Goal: Information Seeking & Learning: Understand process/instructions

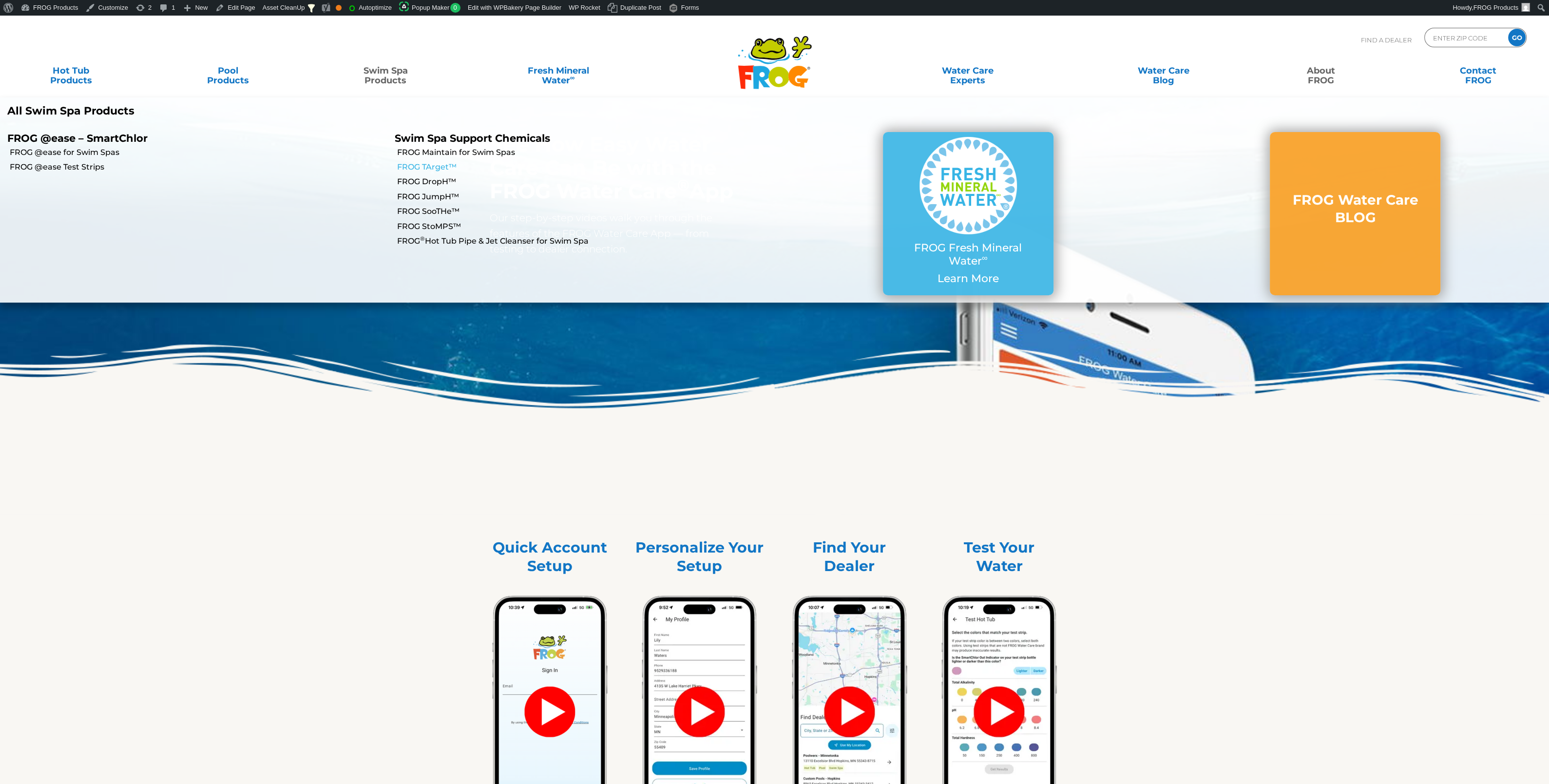
click at [419, 165] on link "FROG TArget™" at bounding box center [586, 167] width 378 height 10
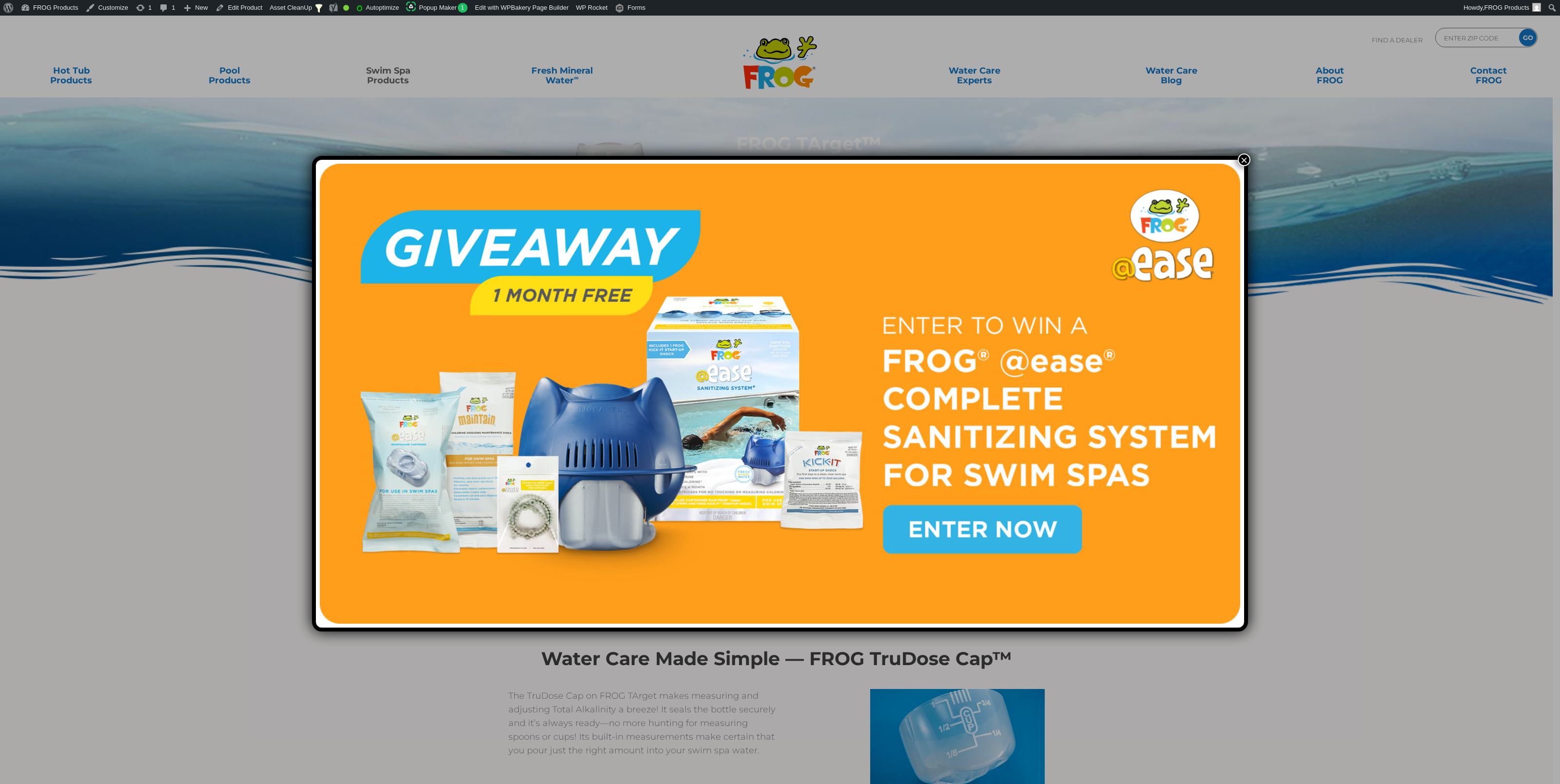
click at [1240, 153] on div "×" at bounding box center [780, 392] width 1560 height 784
click at [1240, 155] on button "×" at bounding box center [1243, 159] width 13 height 13
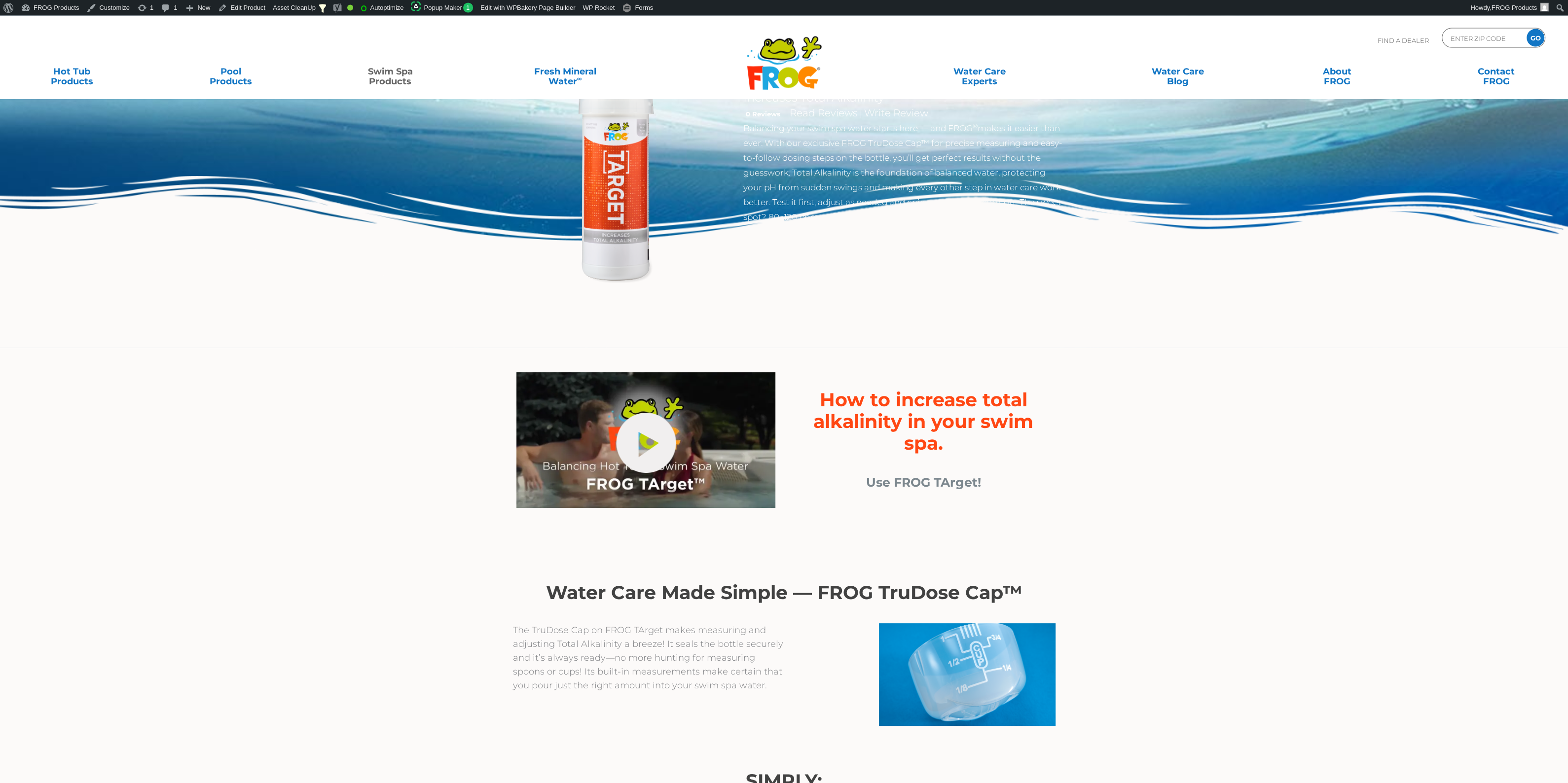
scroll to position [104, 0]
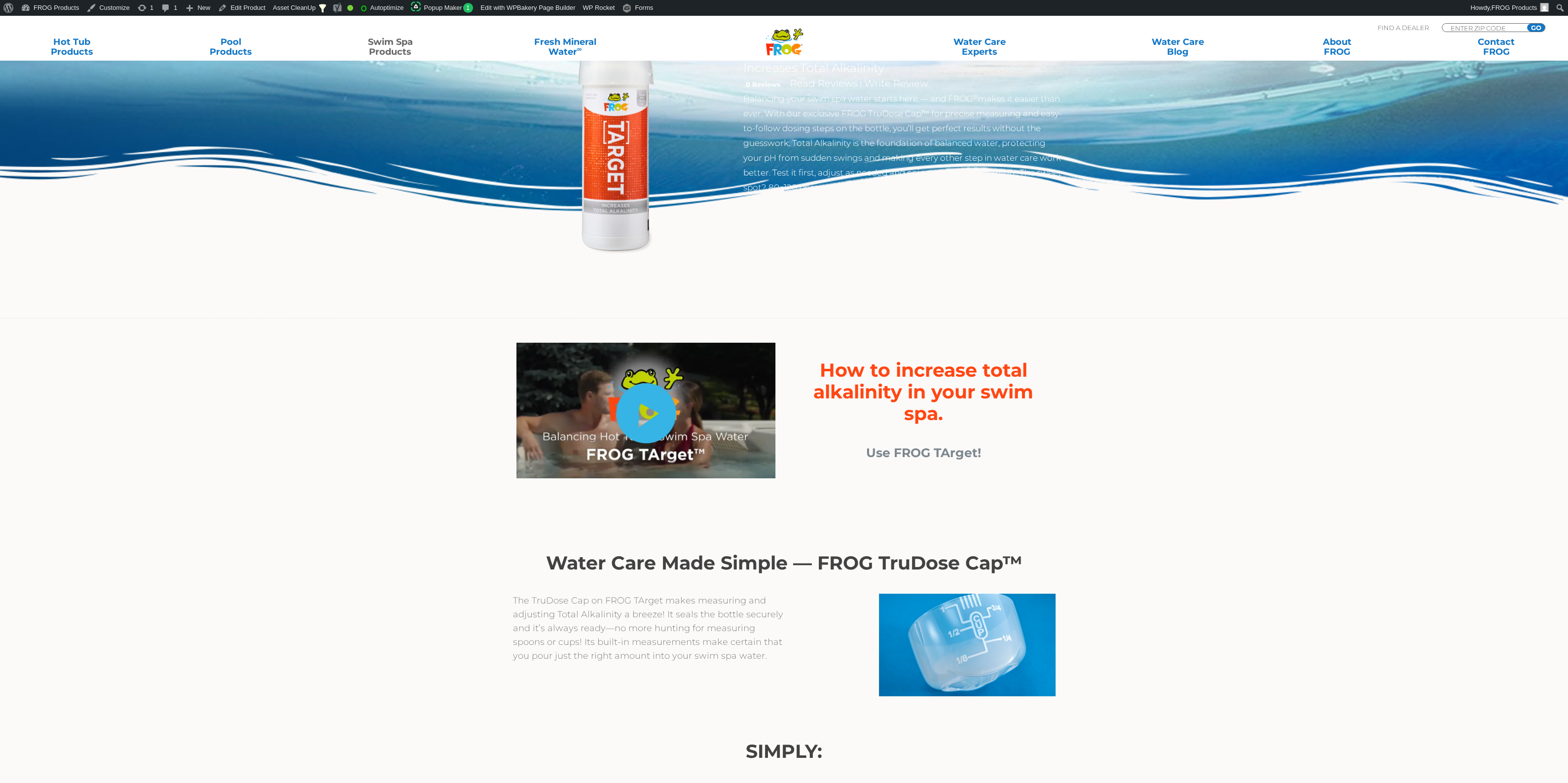
click at [660, 429] on link "hide-me" at bounding box center [646, 413] width 60 height 60
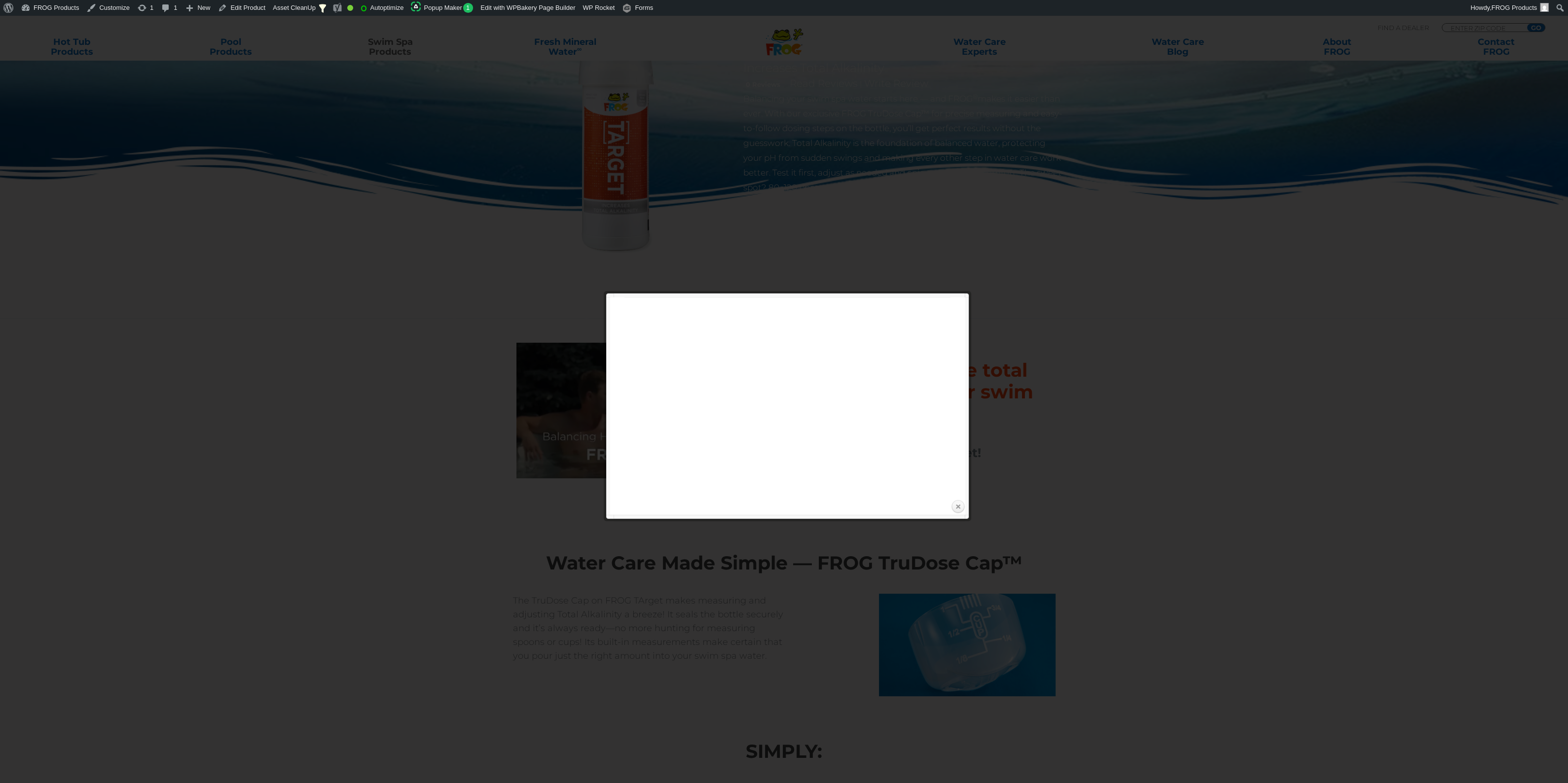
click at [954, 505] on link "Close" at bounding box center [958, 507] width 15 height 15
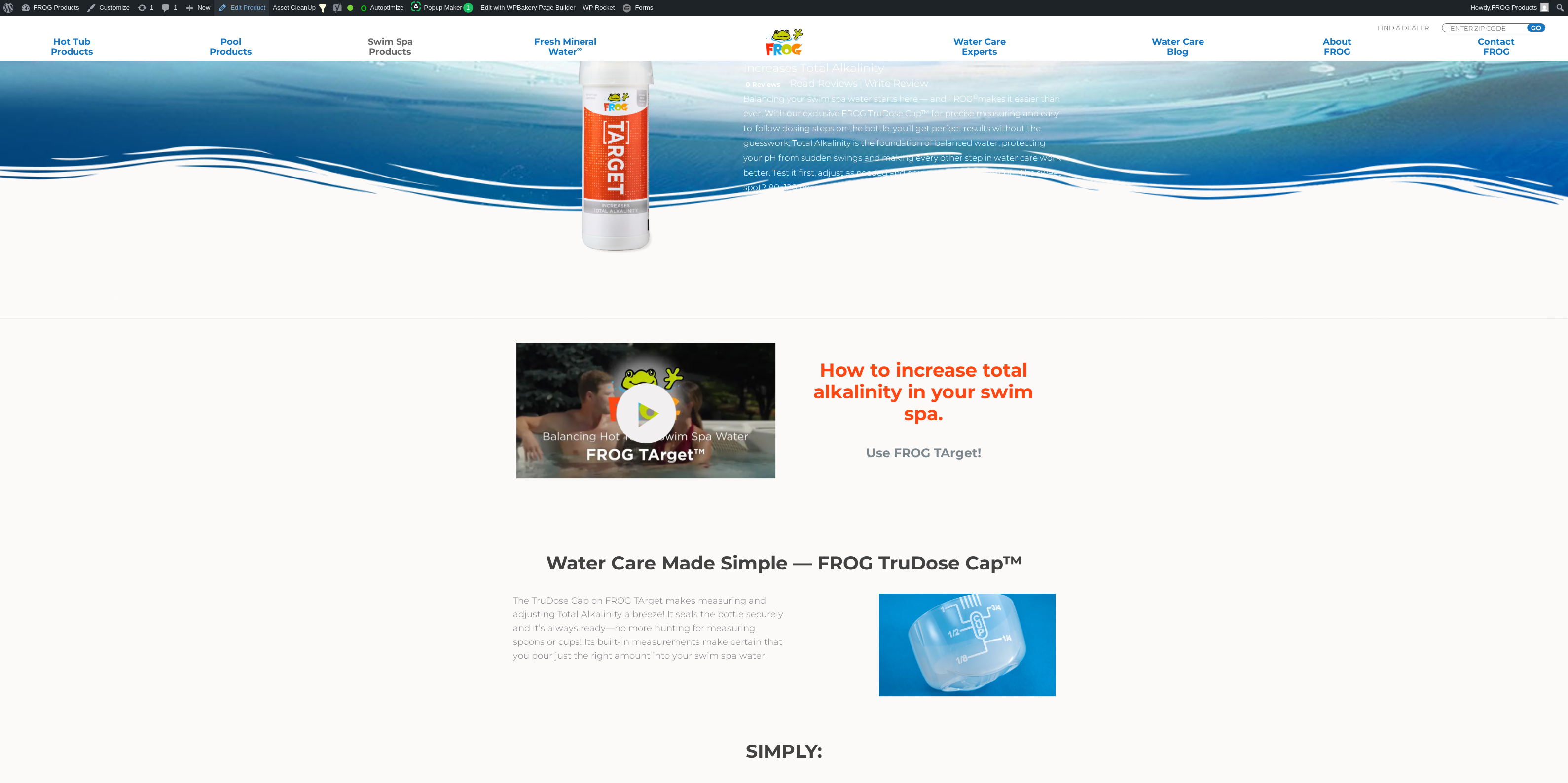
click at [248, 5] on link "Edit Product" at bounding box center [242, 8] width 56 height 16
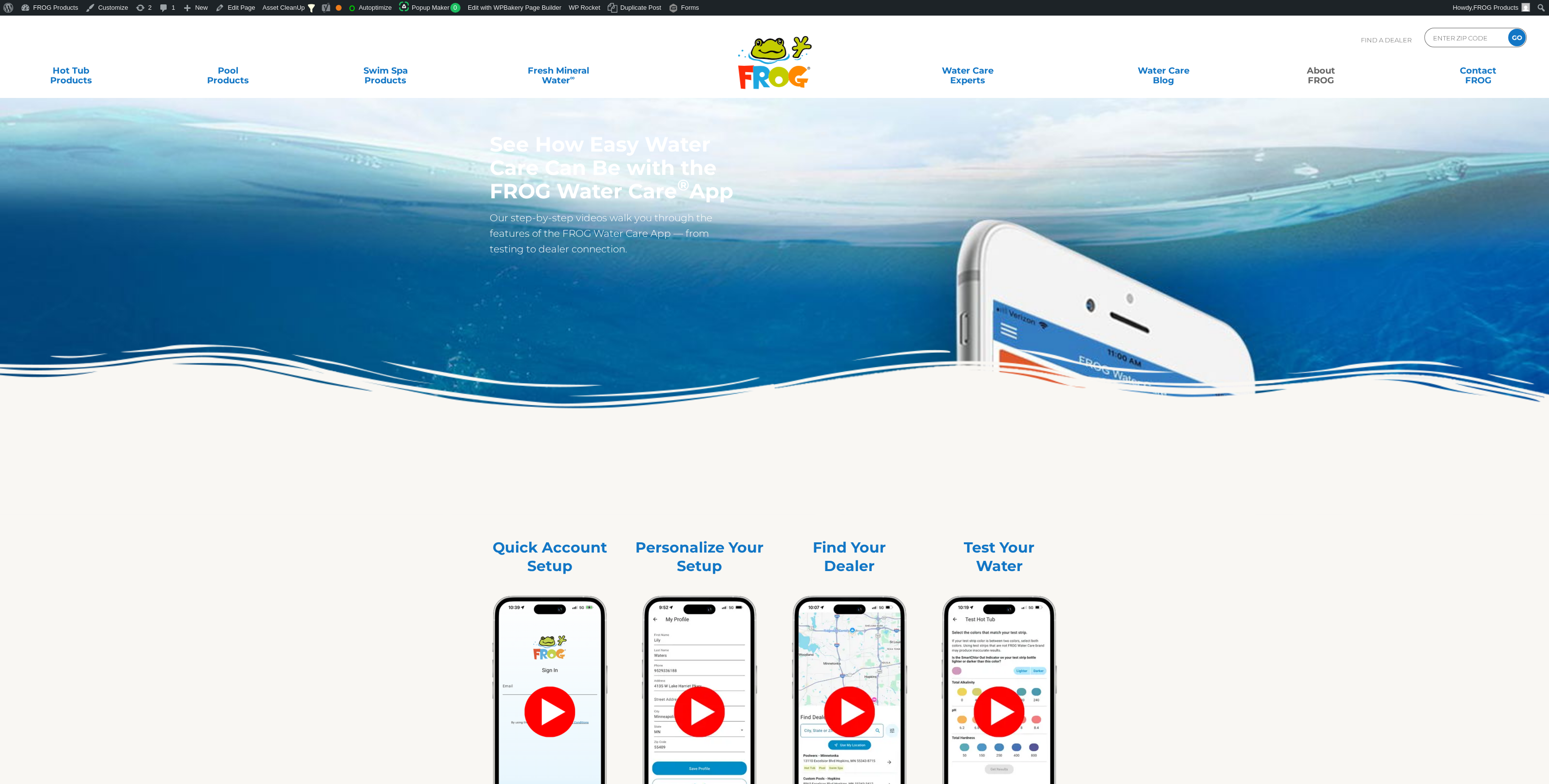
click at [548, 714] on img at bounding box center [550, 711] width 127 height 248
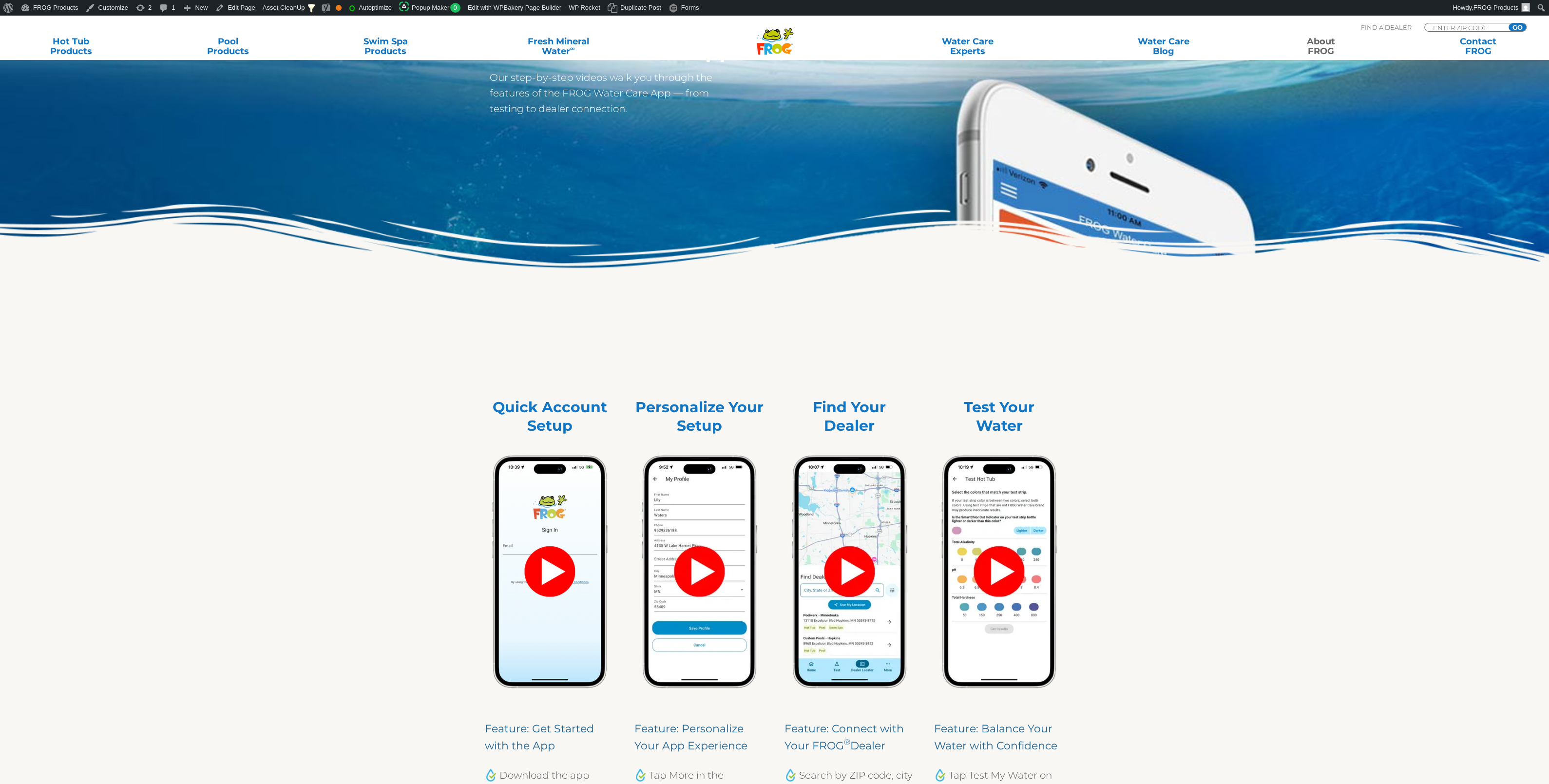
scroll to position [256, 0]
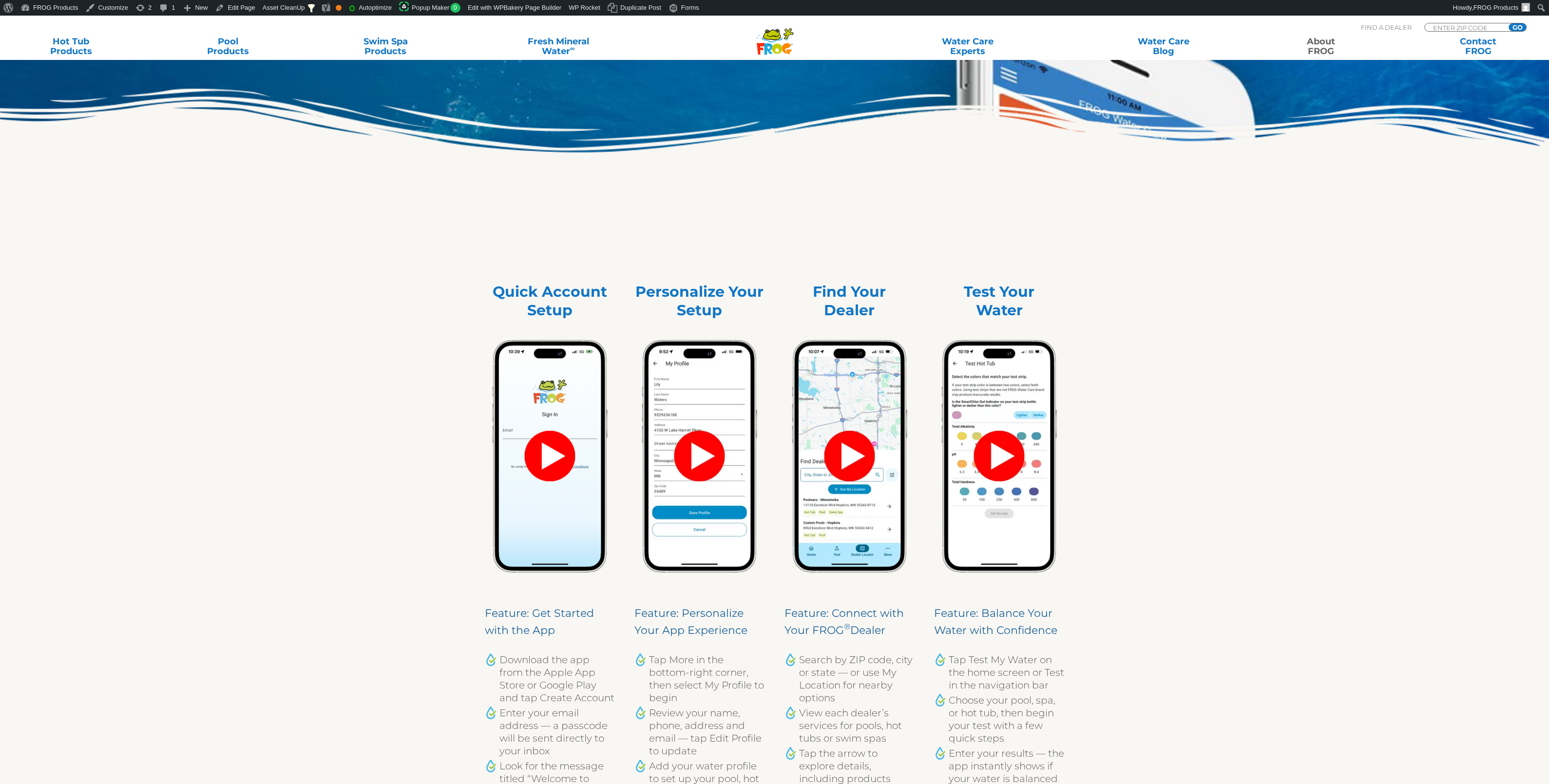
click at [563, 436] on img at bounding box center [550, 456] width 127 height 248
click at [556, 465] on img at bounding box center [550, 456] width 127 height 248
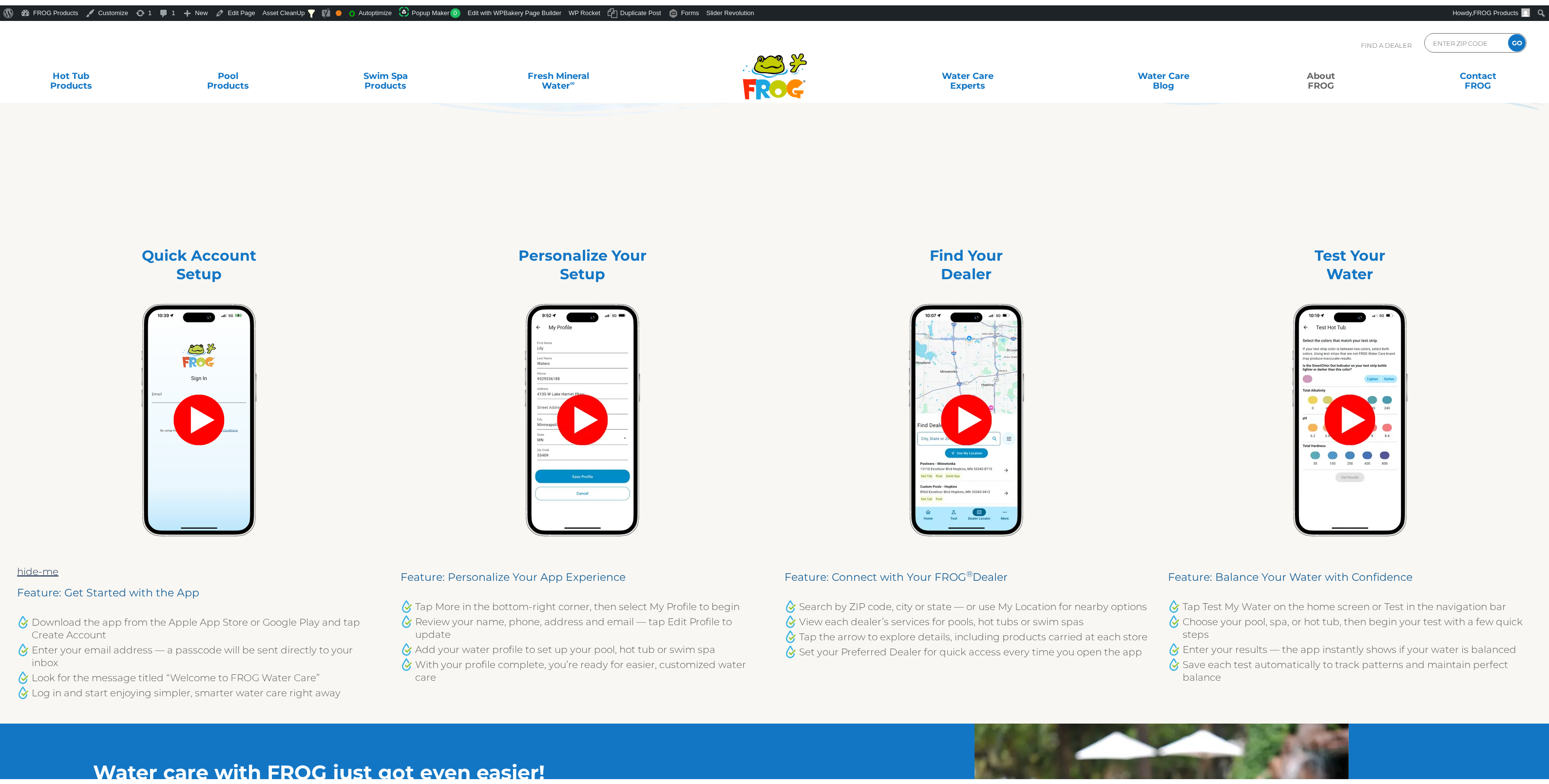
scroll to position [256, 0]
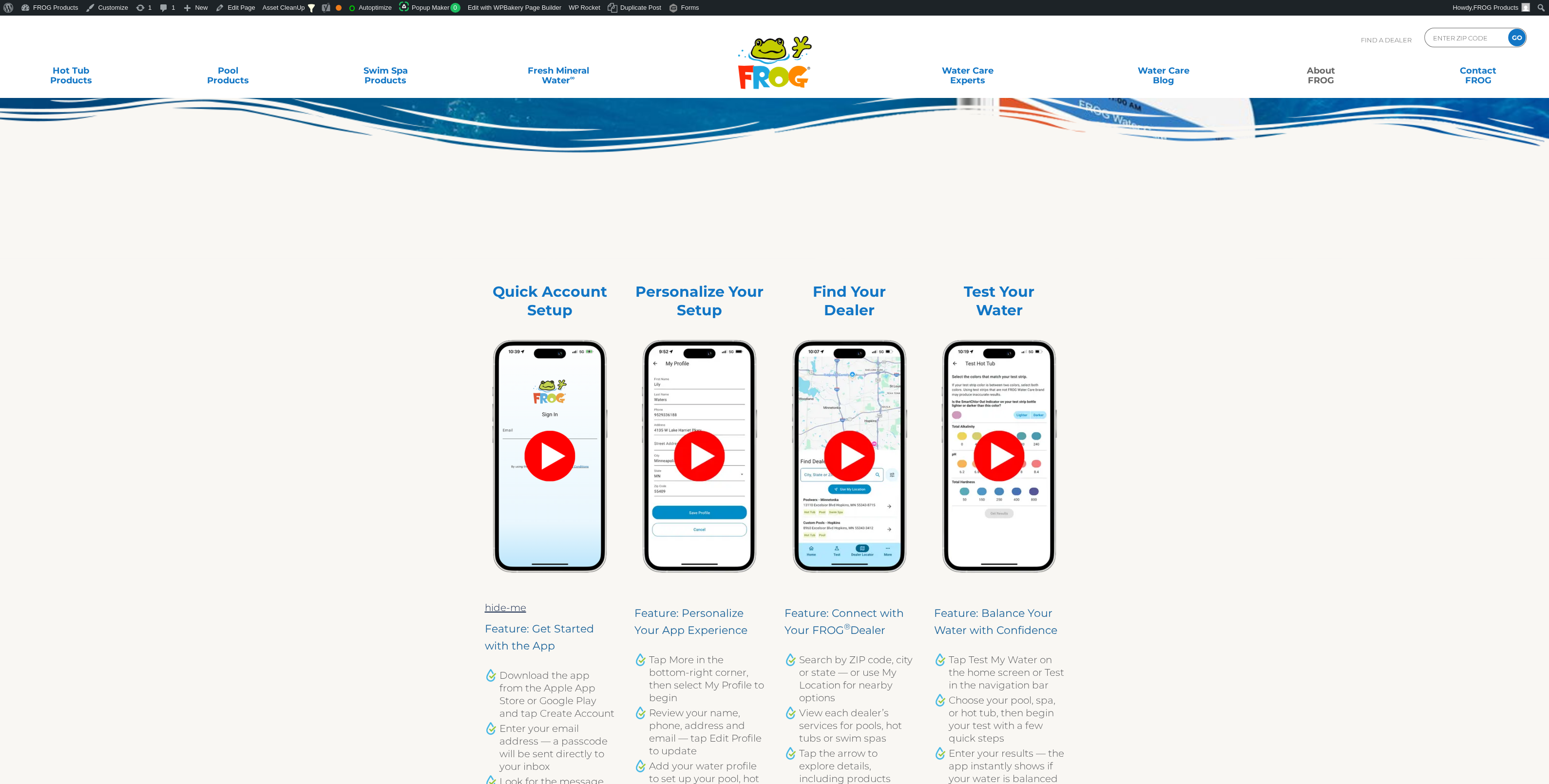
click at [546, 445] on img at bounding box center [550, 456] width 127 height 248
click at [548, 463] on img at bounding box center [550, 456] width 127 height 248
click at [510, 605] on link "hide-me" at bounding box center [505, 608] width 42 height 12
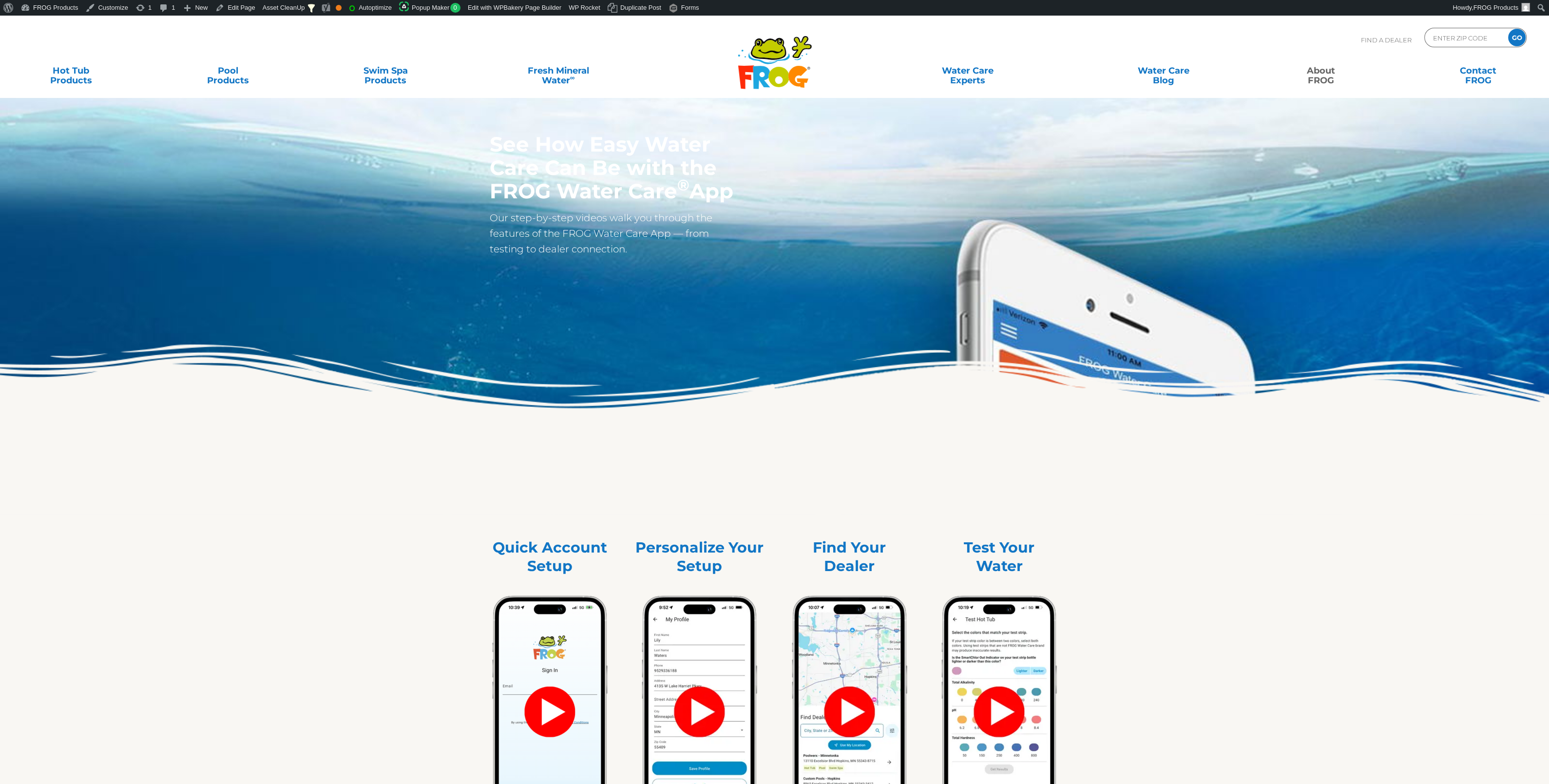
scroll to position [256, 0]
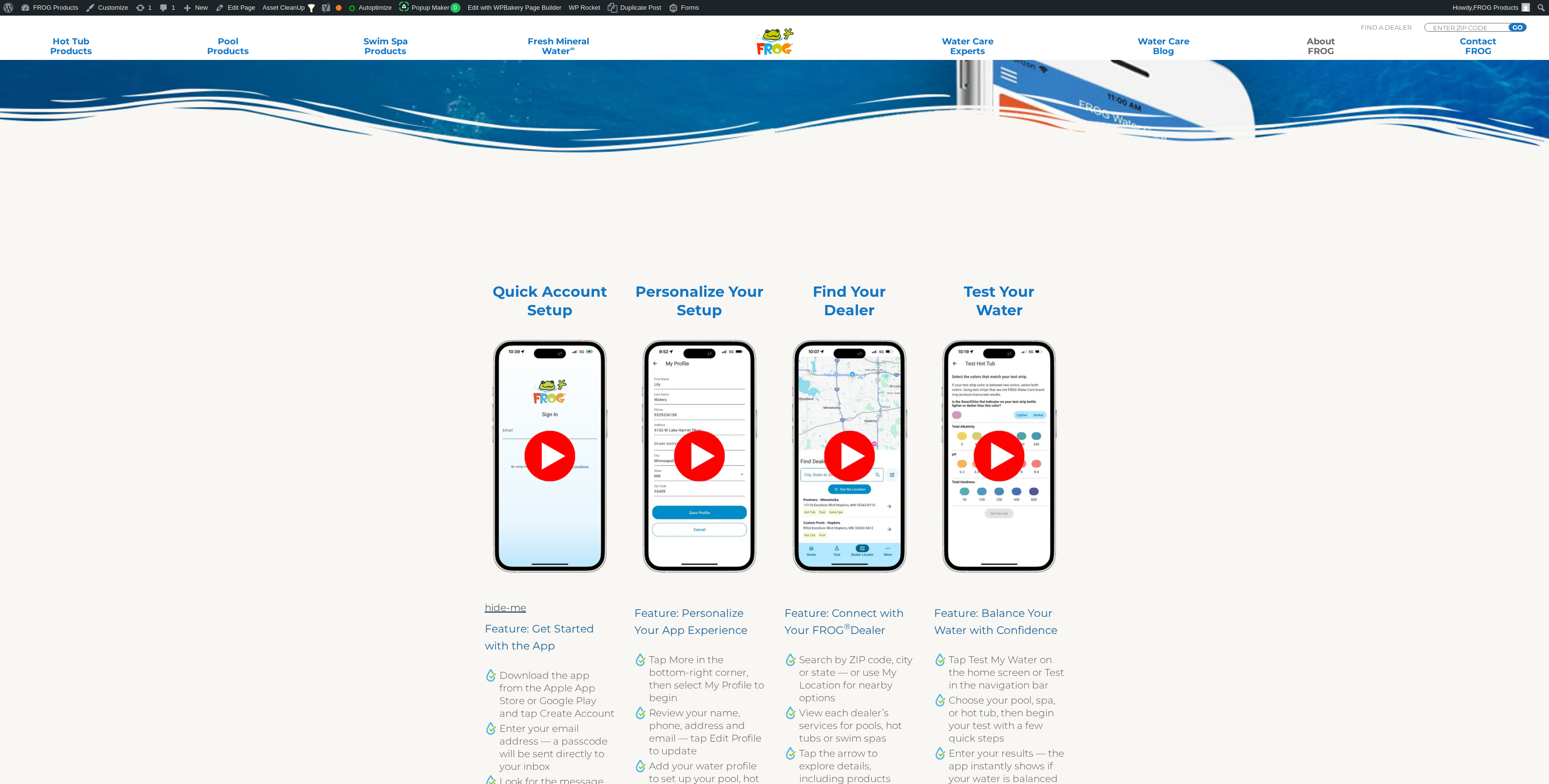
click at [548, 456] on img at bounding box center [550, 456] width 127 height 248
click at [519, 606] on link "hide-me" at bounding box center [505, 608] width 42 height 12
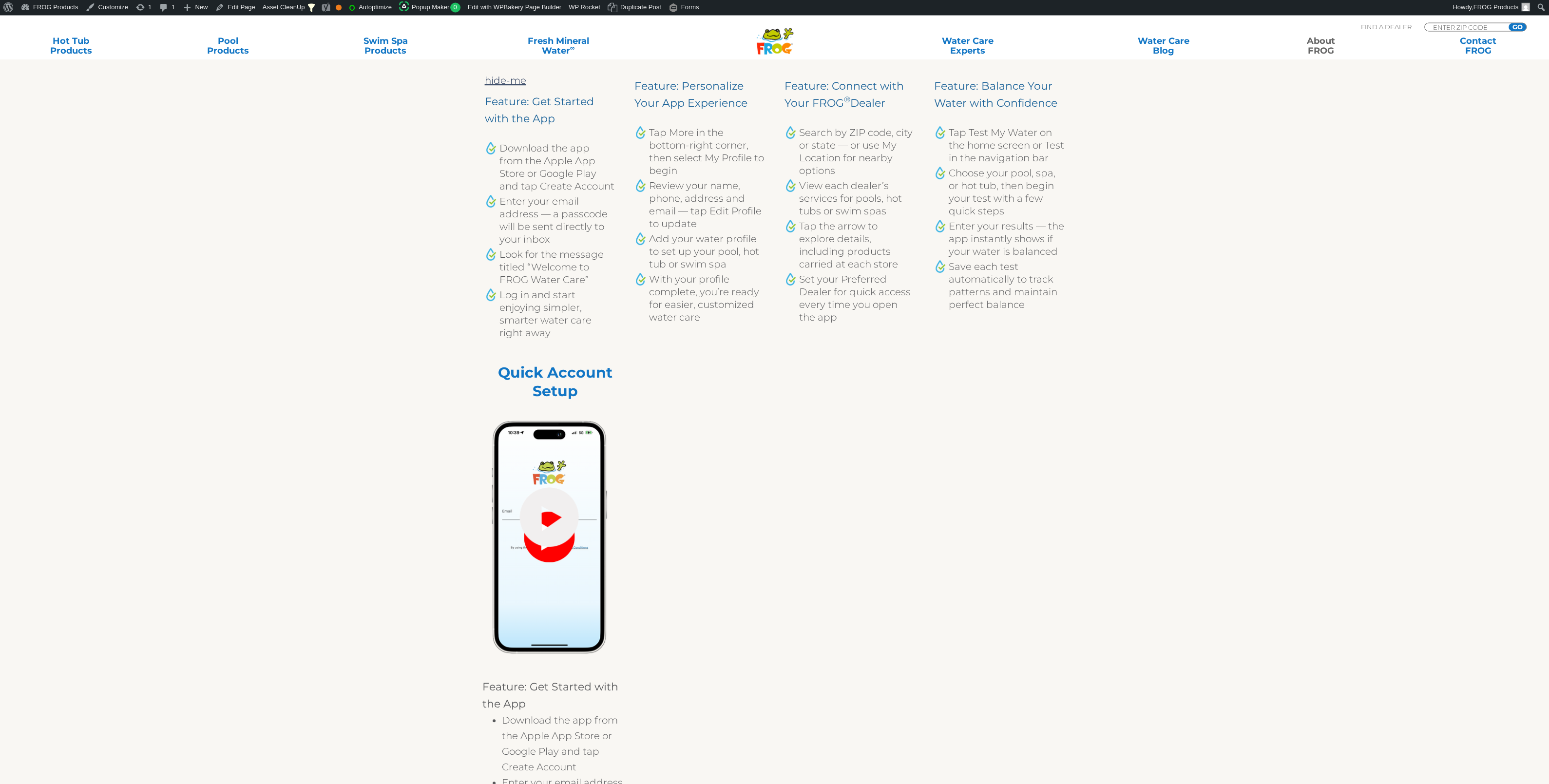
scroll to position [870, 0]
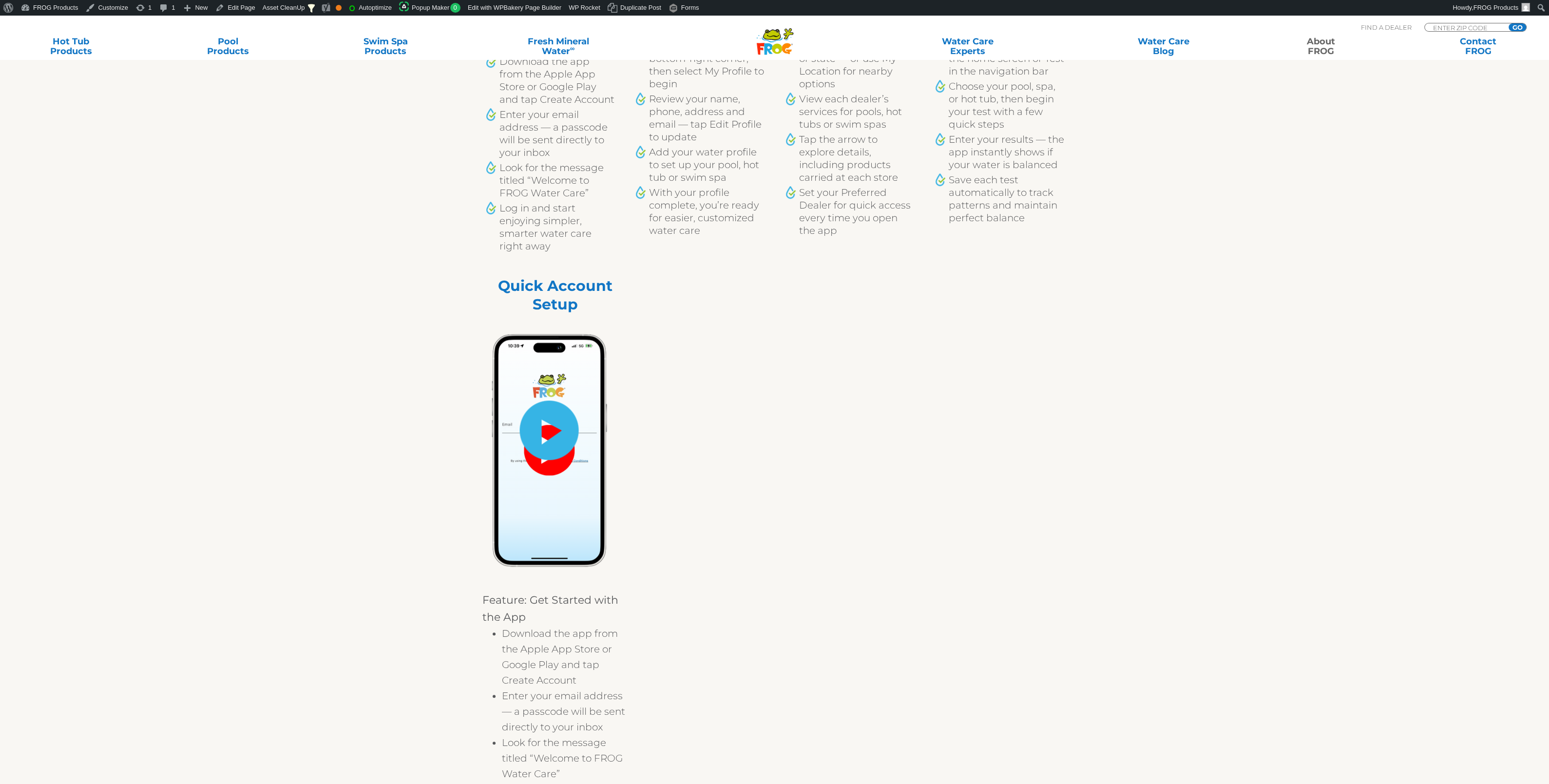
click at [546, 436] on link "hide-me" at bounding box center [550, 430] width 59 height 59
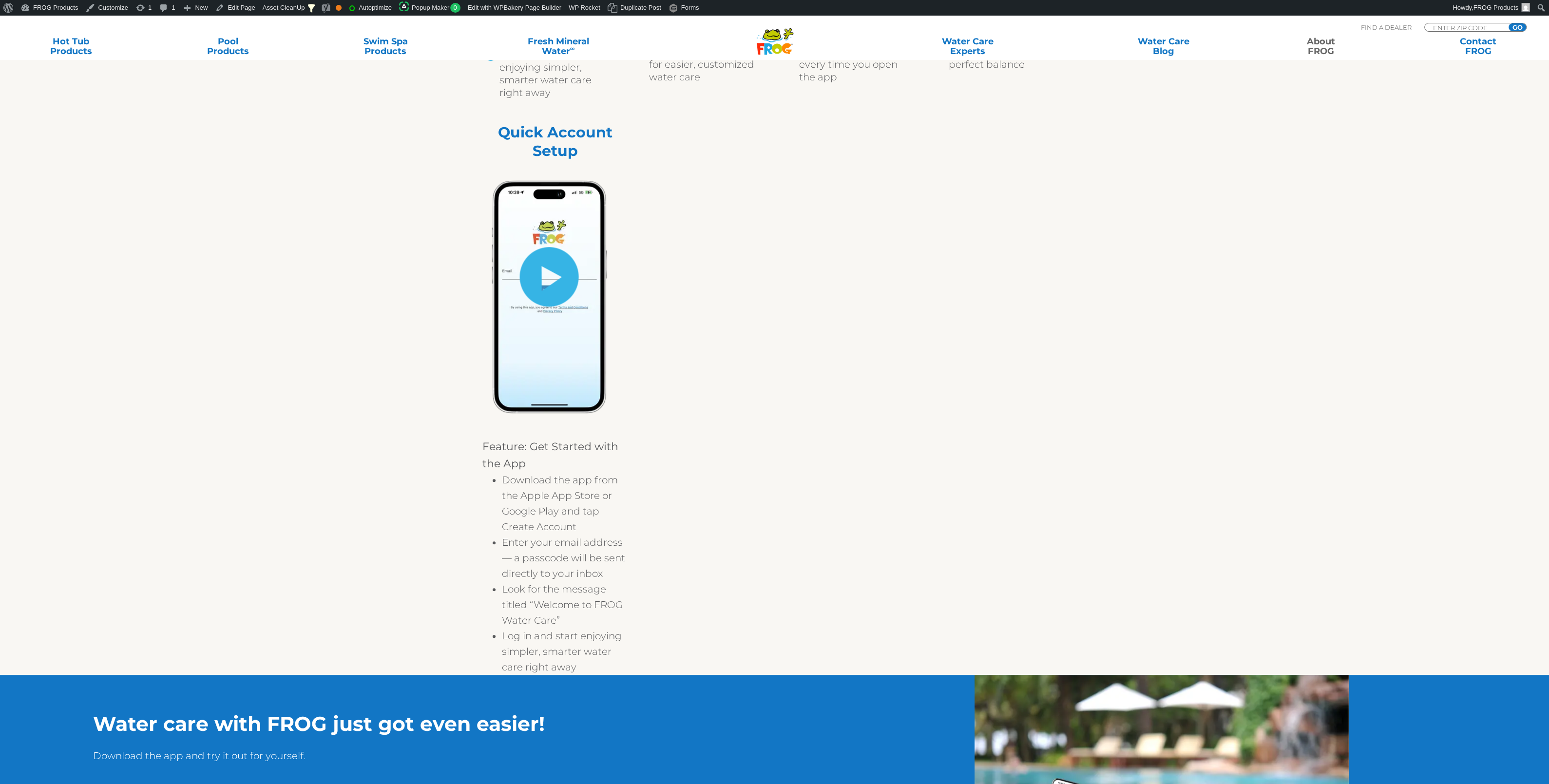
click at [560, 262] on link "hide-me" at bounding box center [550, 276] width 59 height 59
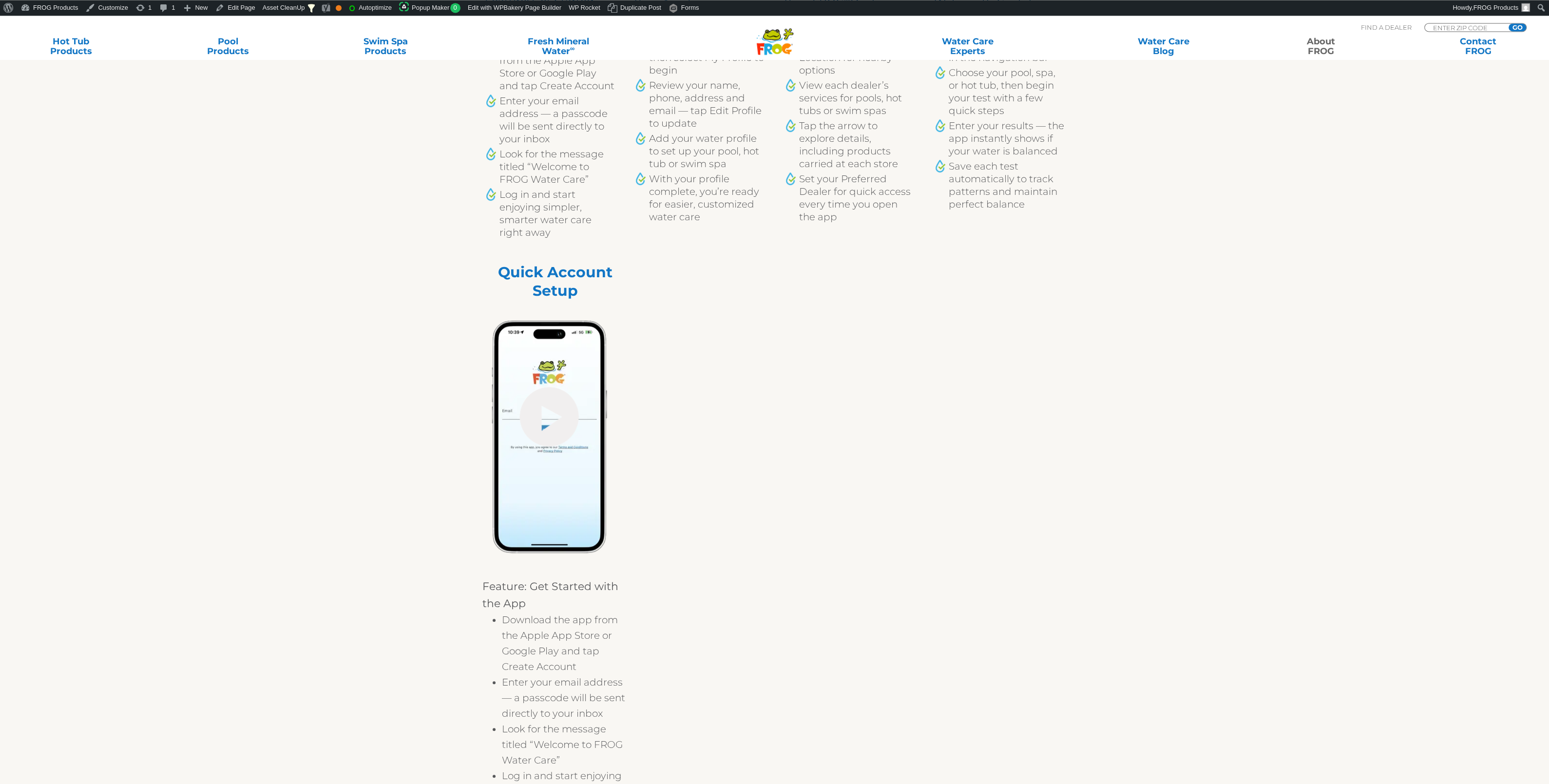
scroll to position [921, 0]
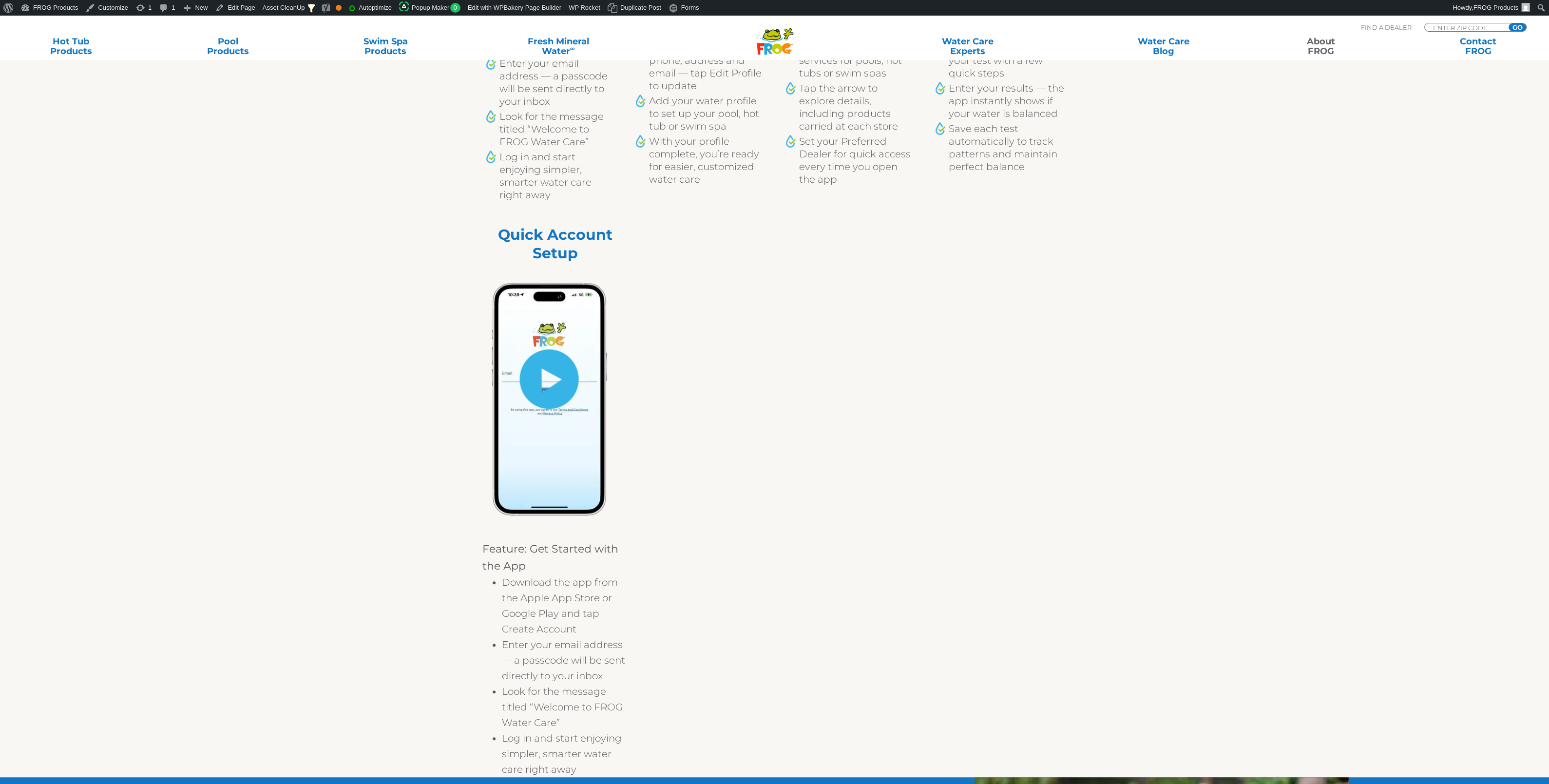
click at [577, 385] on link "hide-me" at bounding box center [550, 379] width 59 height 59
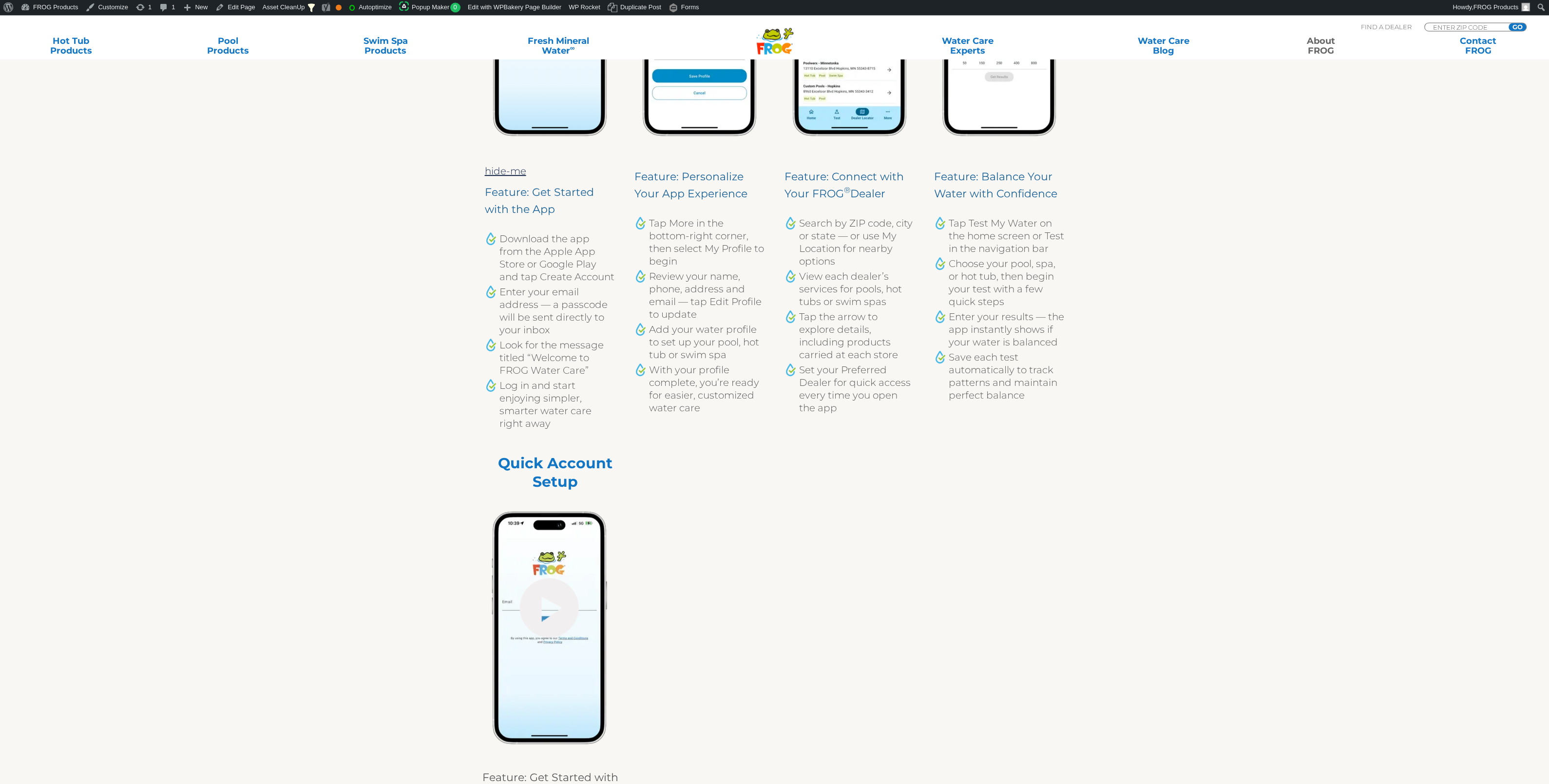
scroll to position [717, 0]
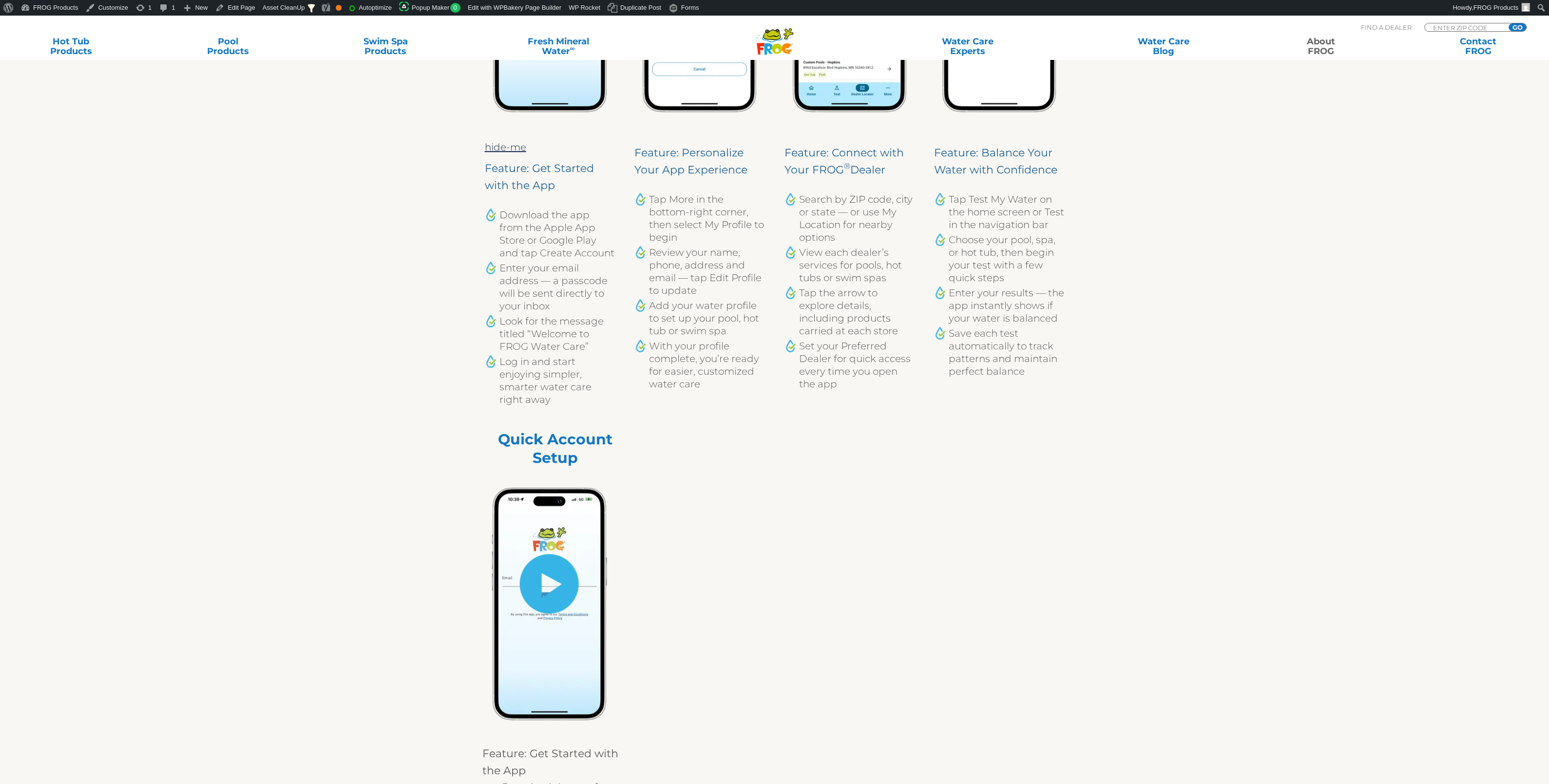
click at [541, 584] on link "hide-me" at bounding box center [550, 584] width 59 height 59
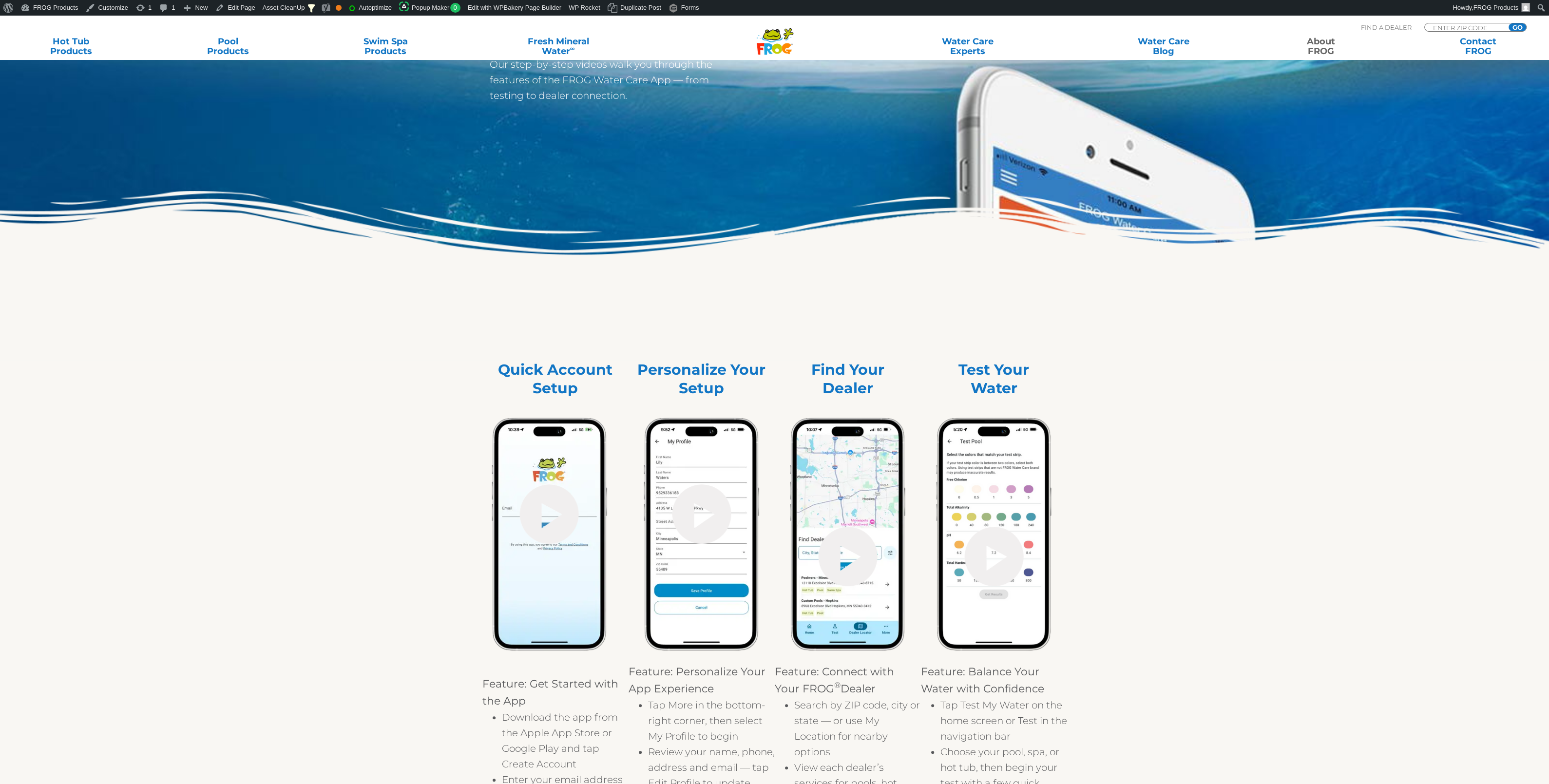
scroll to position [409, 0]
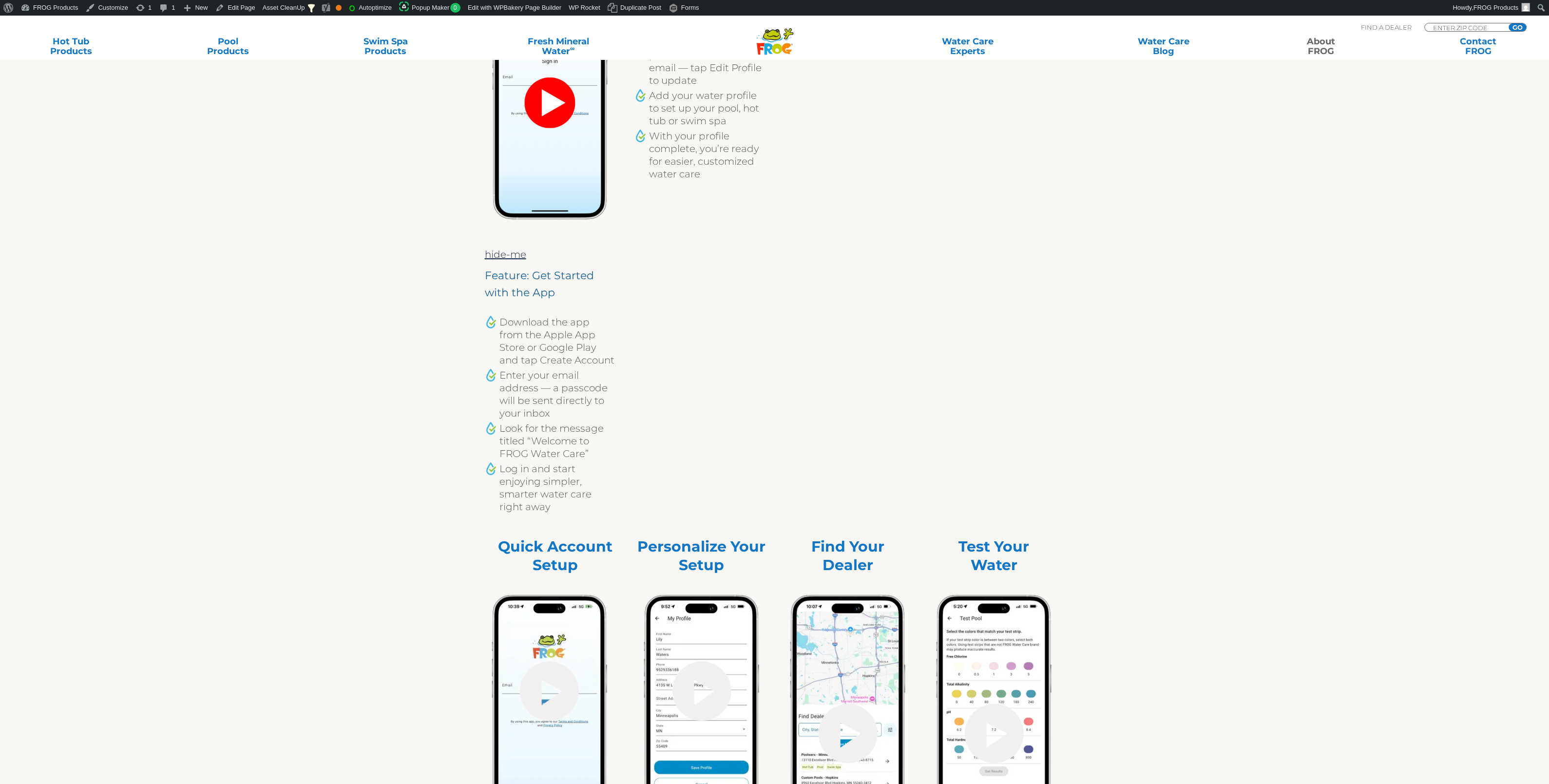
scroll to position [614, 0]
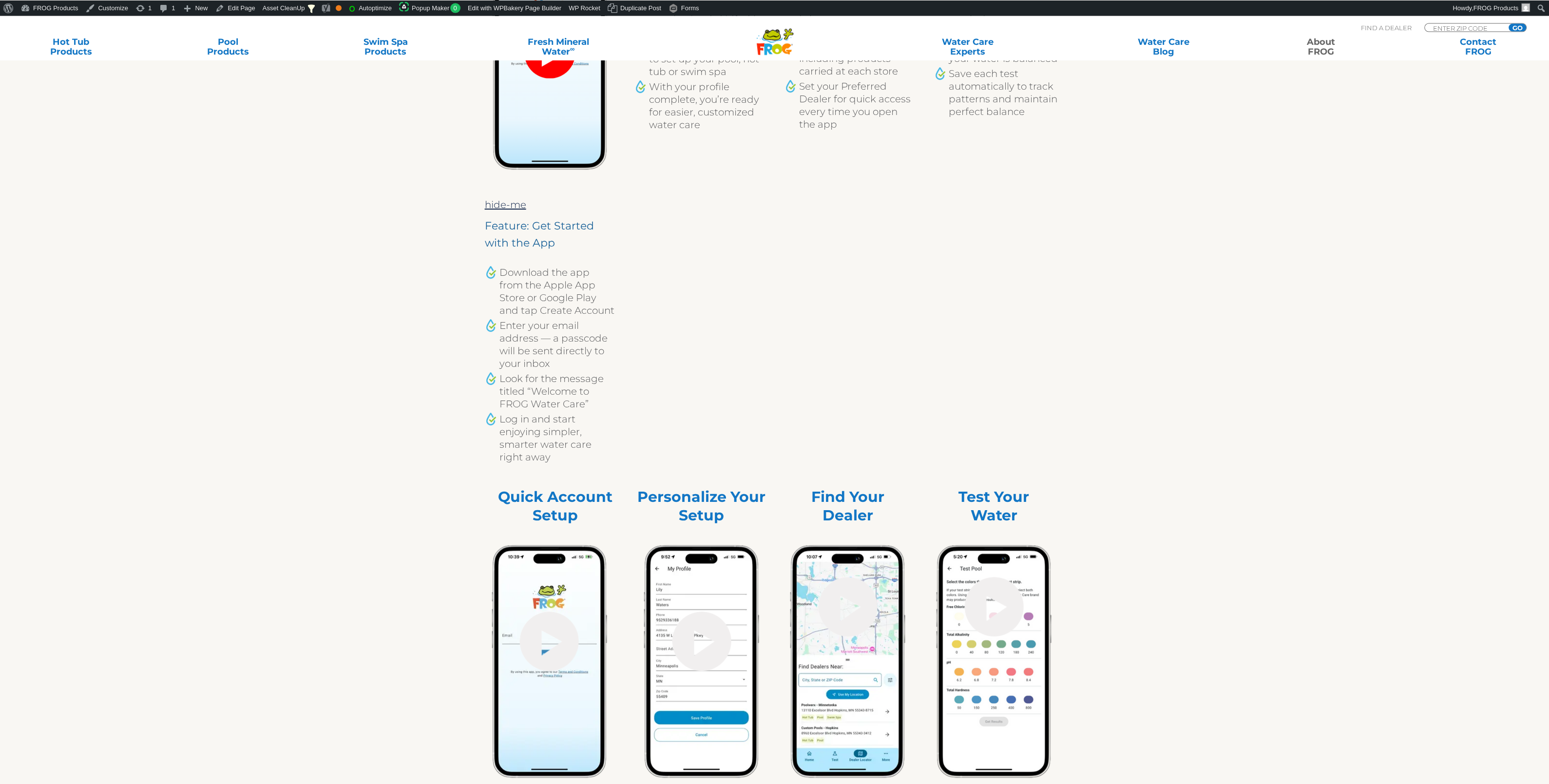
scroll to position [717, 0]
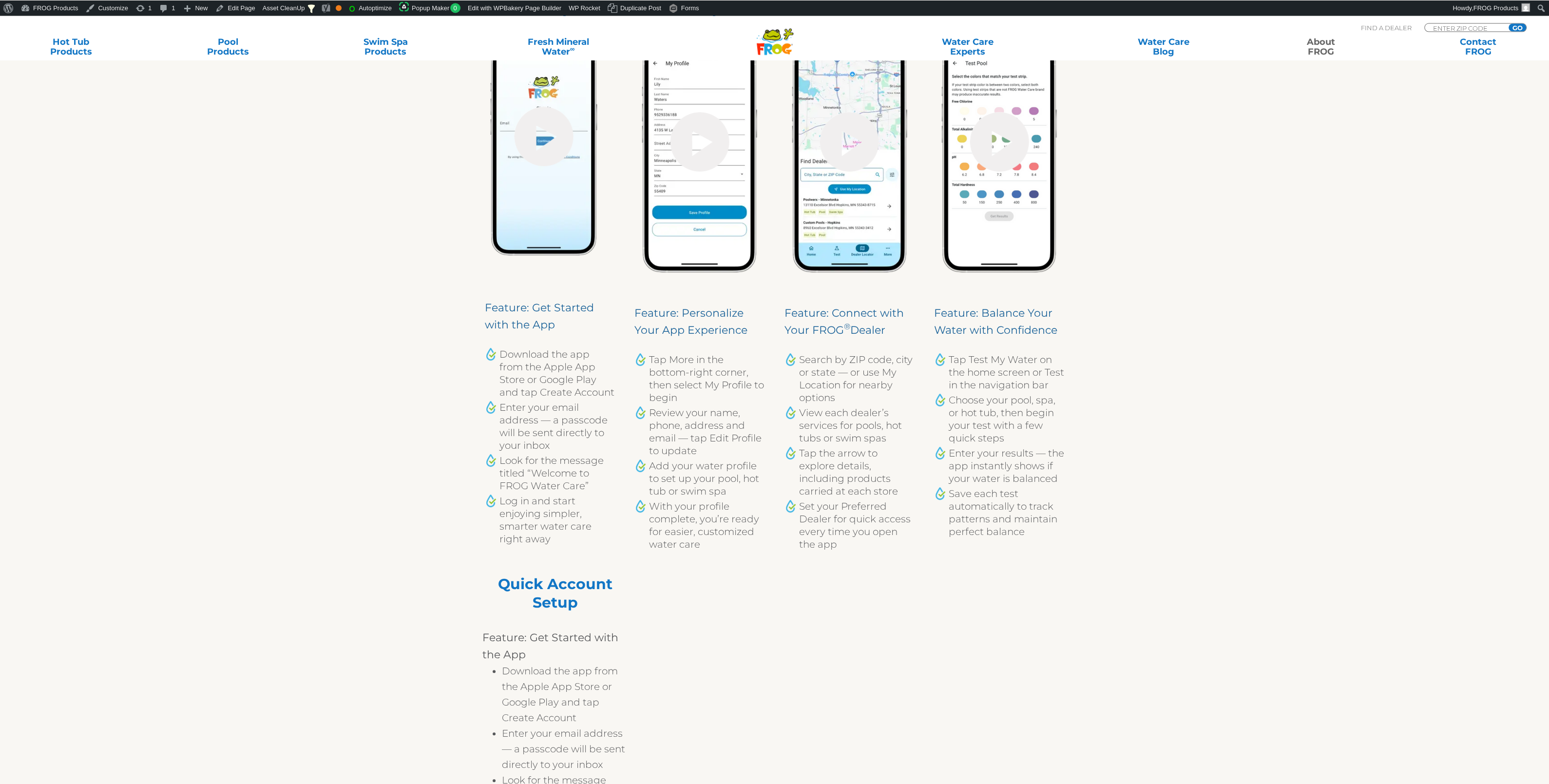
scroll to position [460, 0]
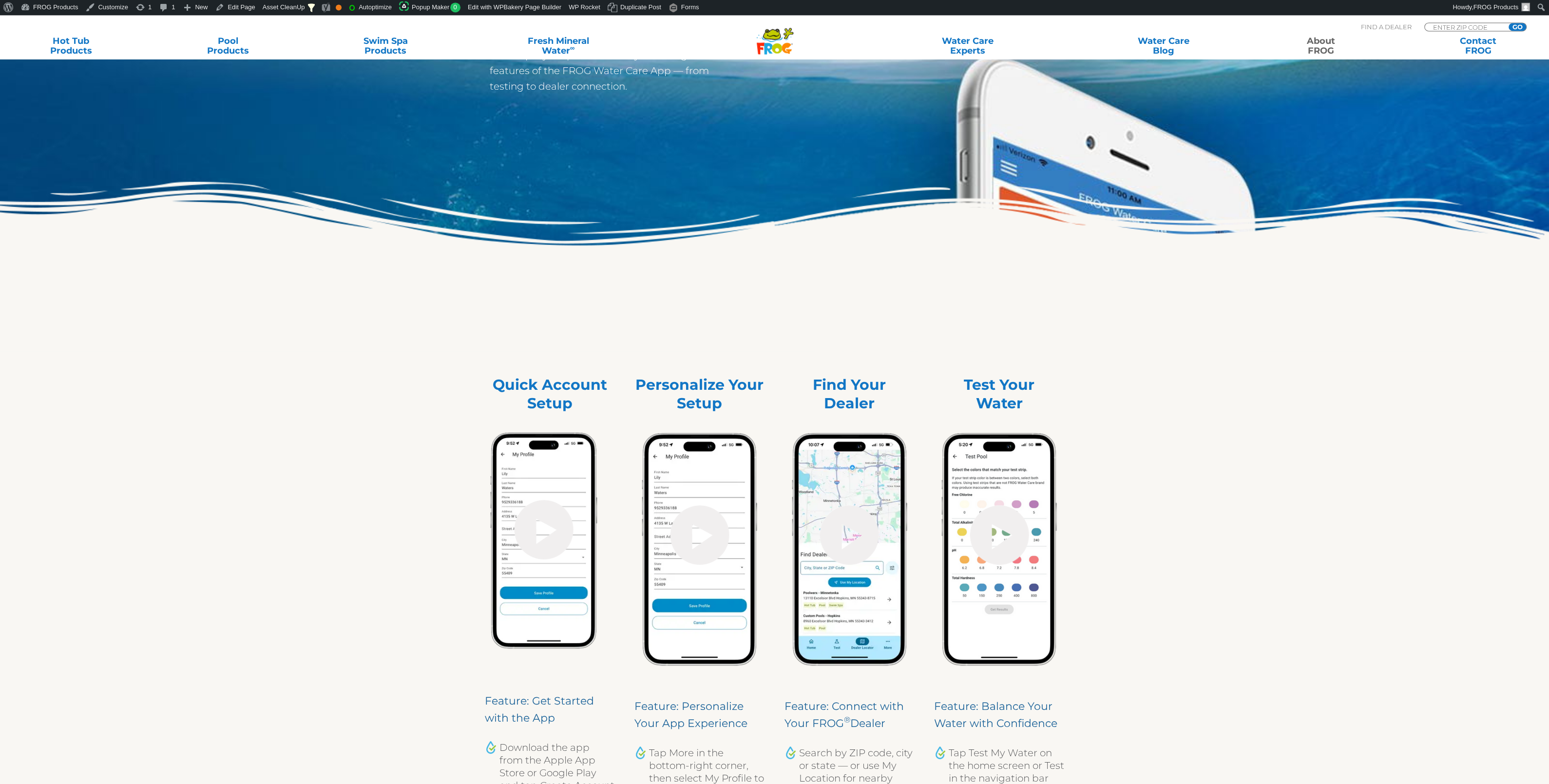
scroll to position [205, 0]
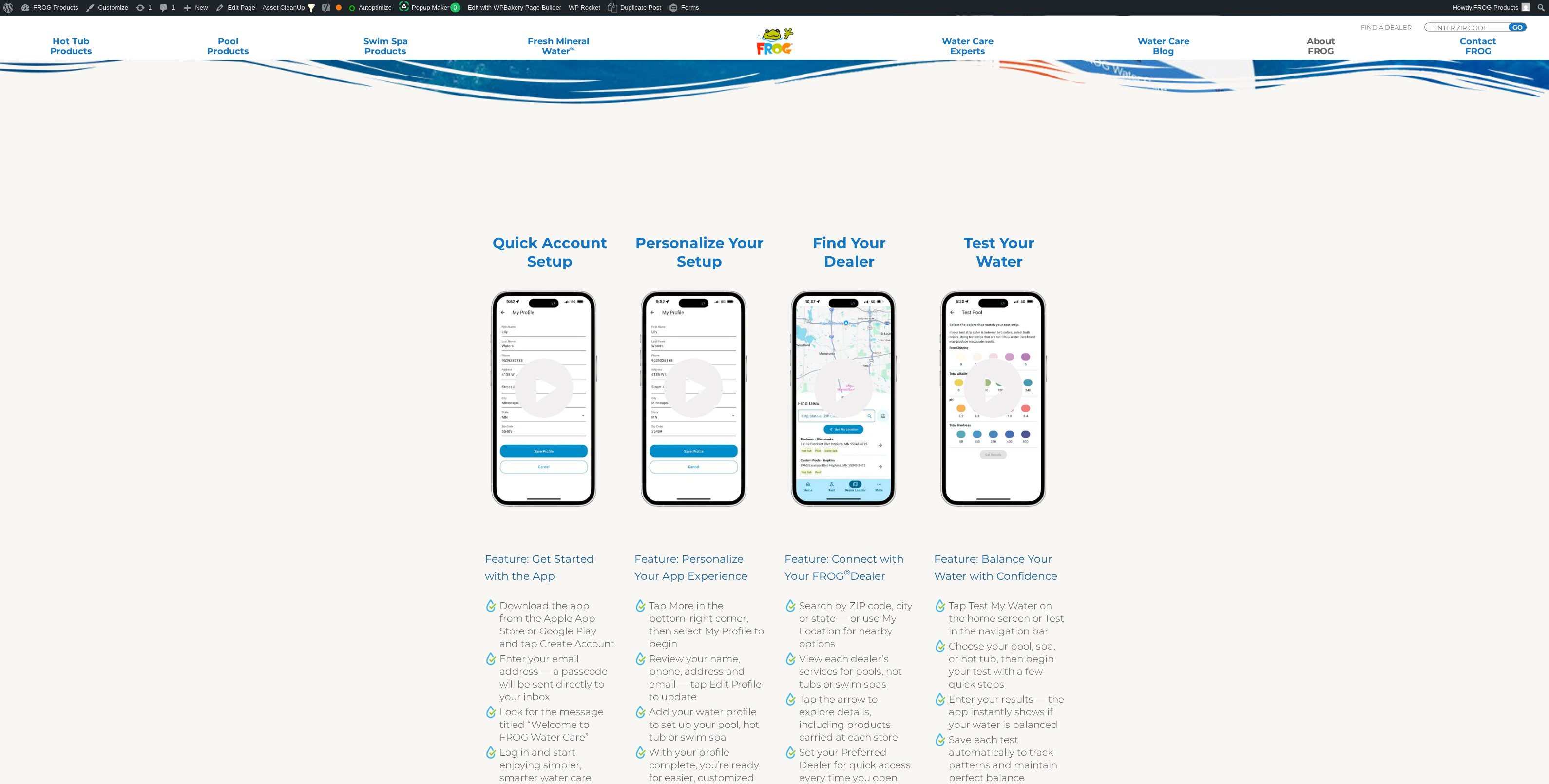
scroll to position [409, 0]
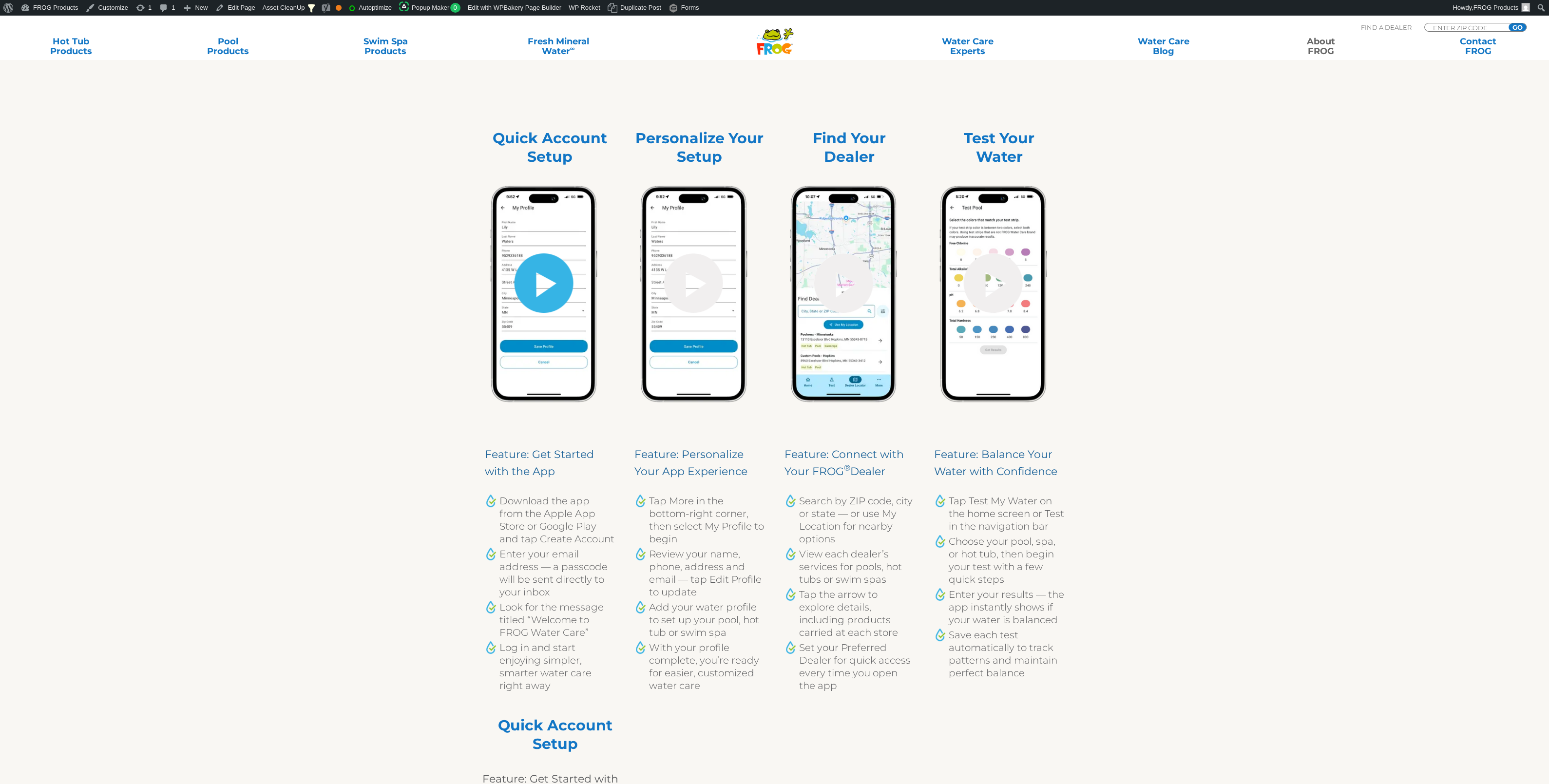
click at [560, 292] on link "hide-me" at bounding box center [544, 283] width 59 height 59
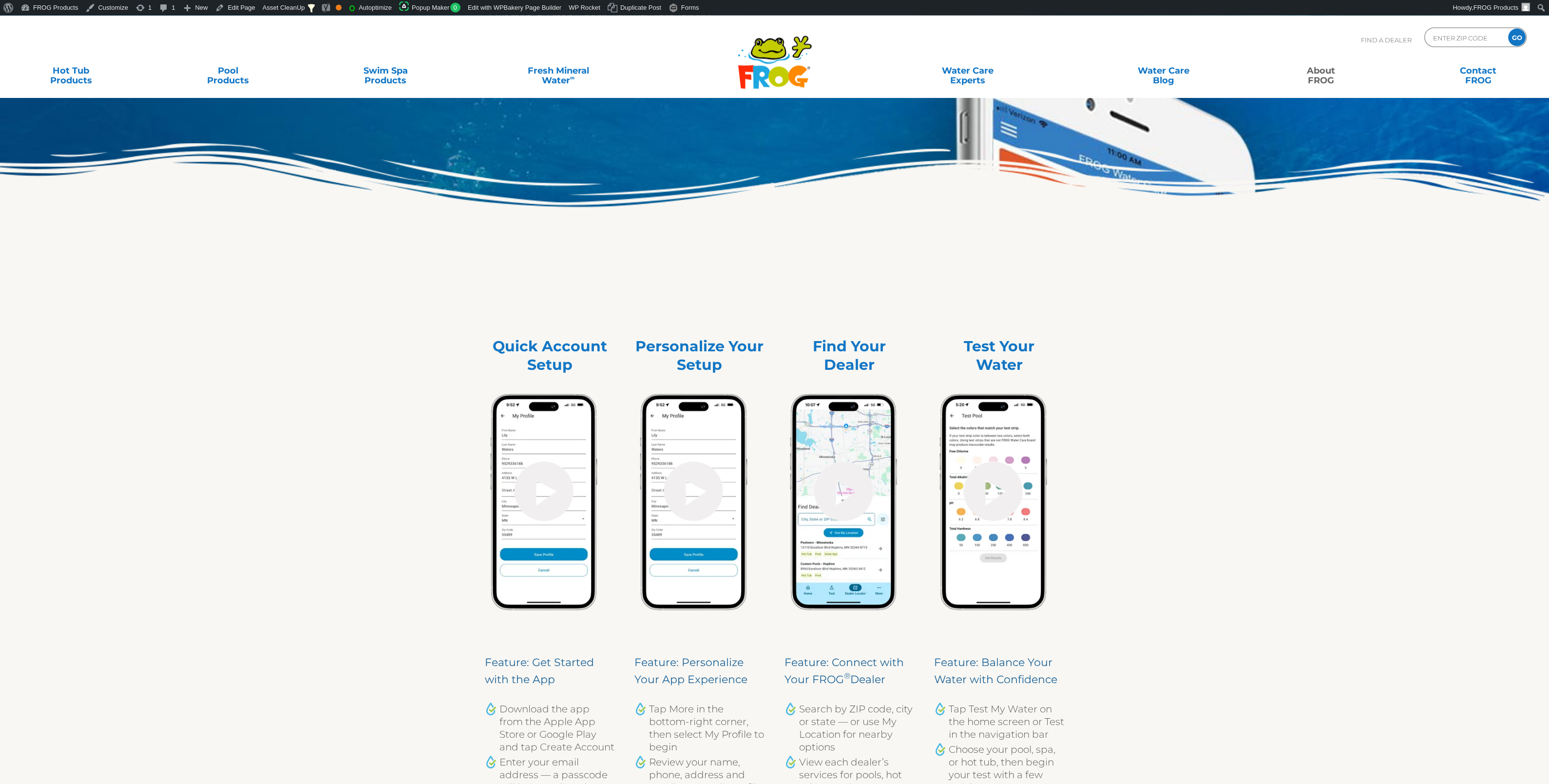
scroll to position [205, 0]
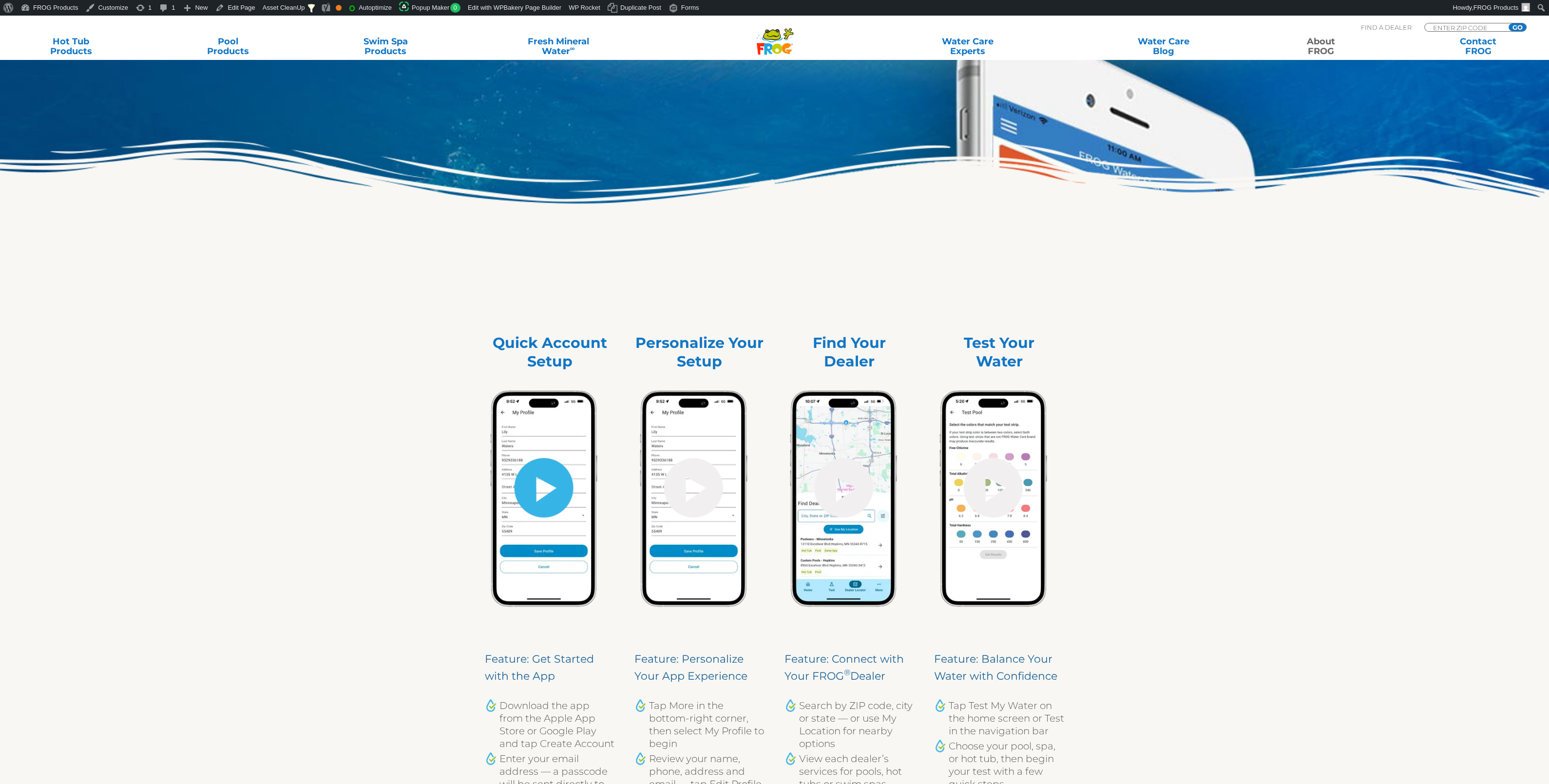
click at [537, 496] on link "hide-me" at bounding box center [544, 488] width 59 height 59
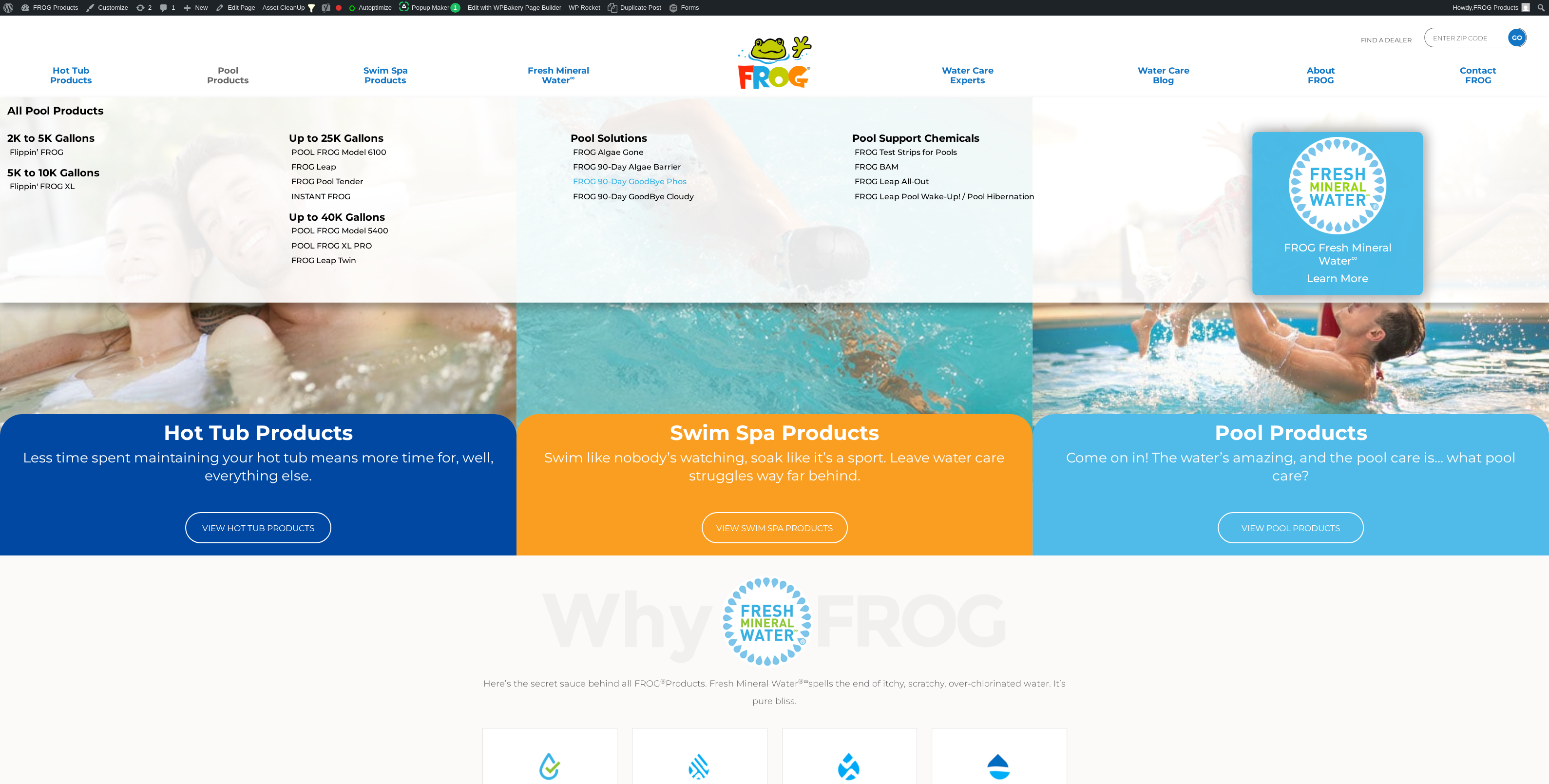
click at [618, 180] on link "FROG 90-Day GoodBye Phos" at bounding box center [709, 182] width 272 height 10
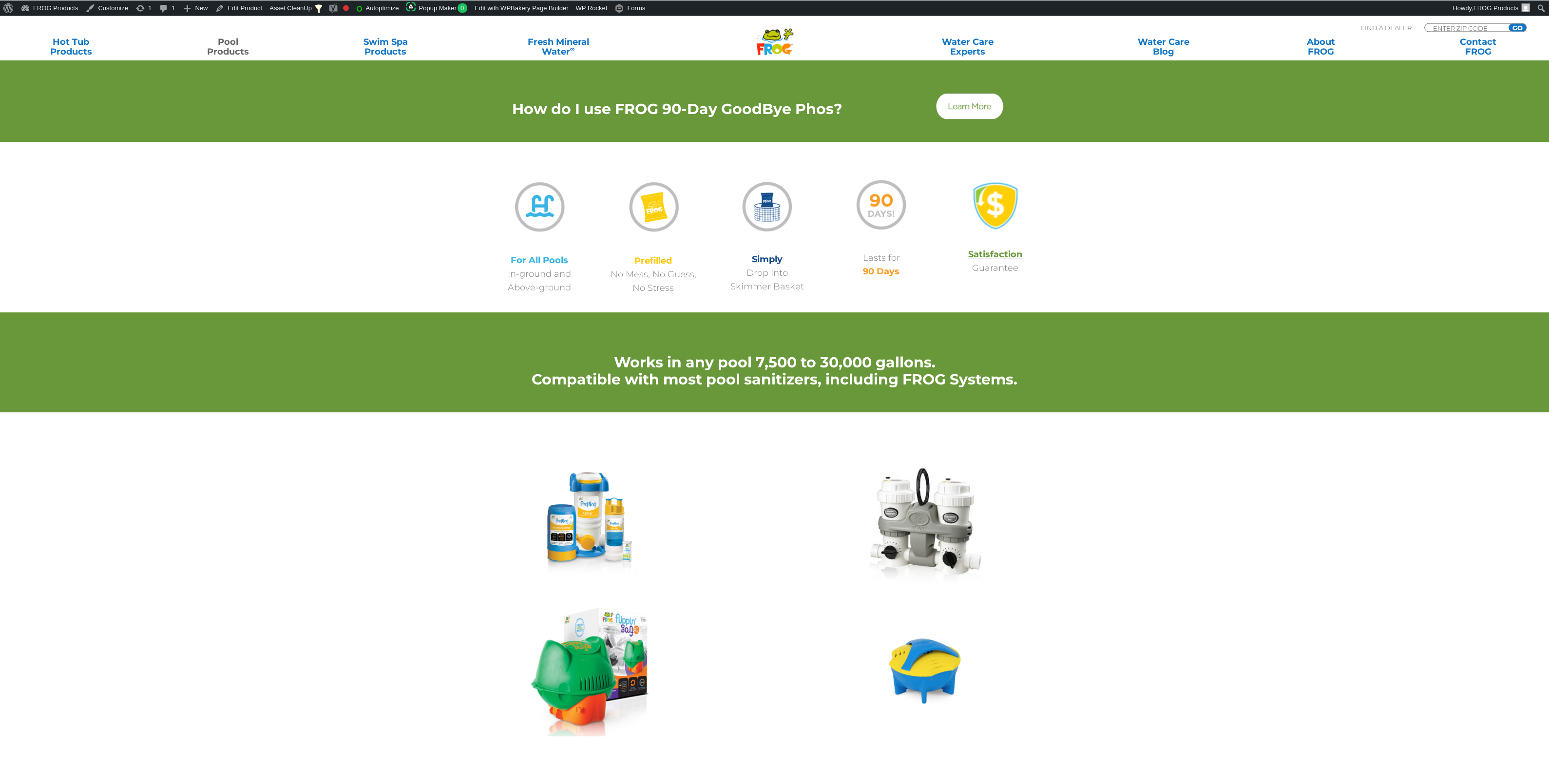
scroll to position [768, 0]
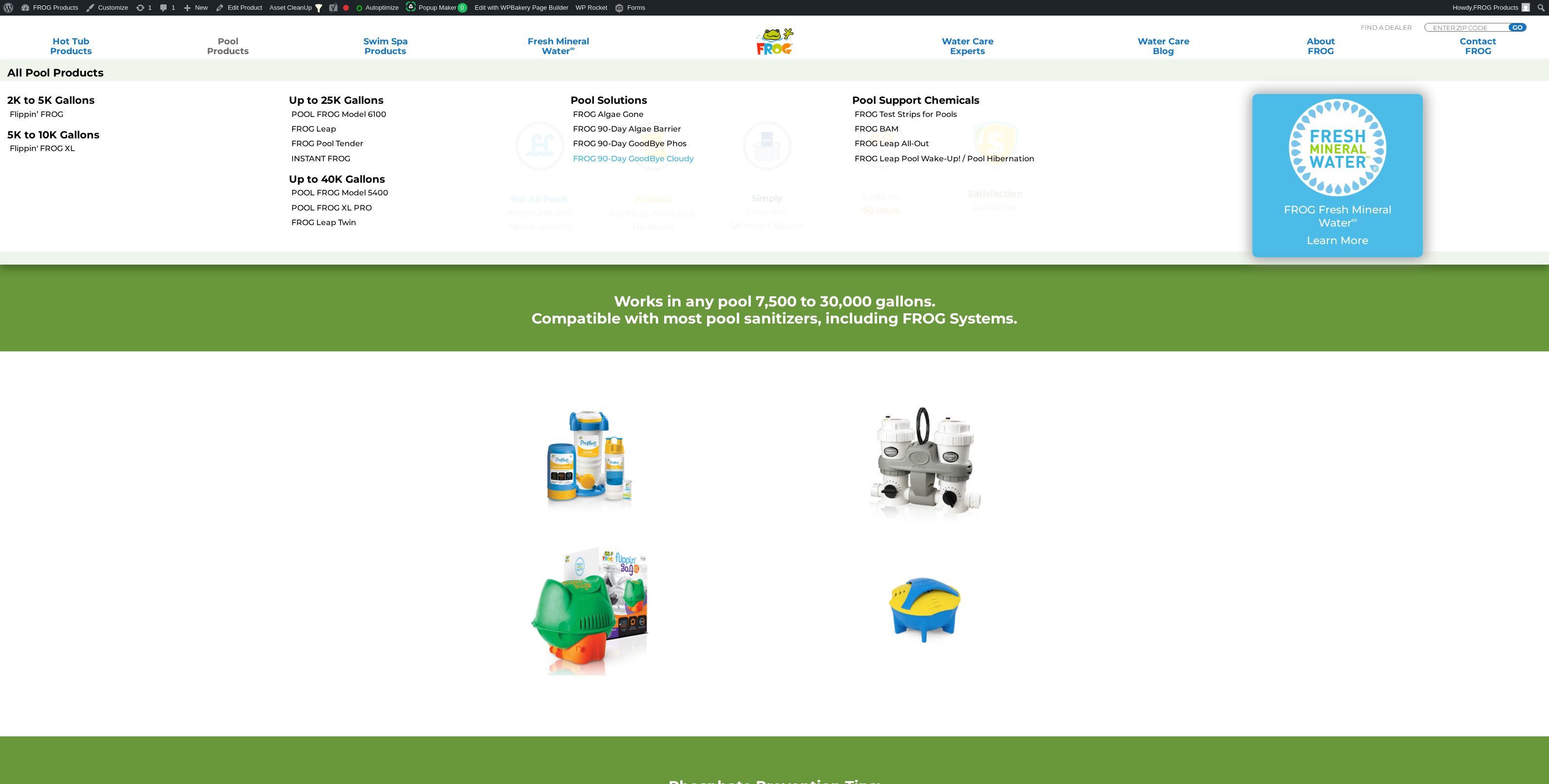
click at [607, 156] on link "FROG 90-Day GoodBye Cloudy" at bounding box center [709, 159] width 272 height 10
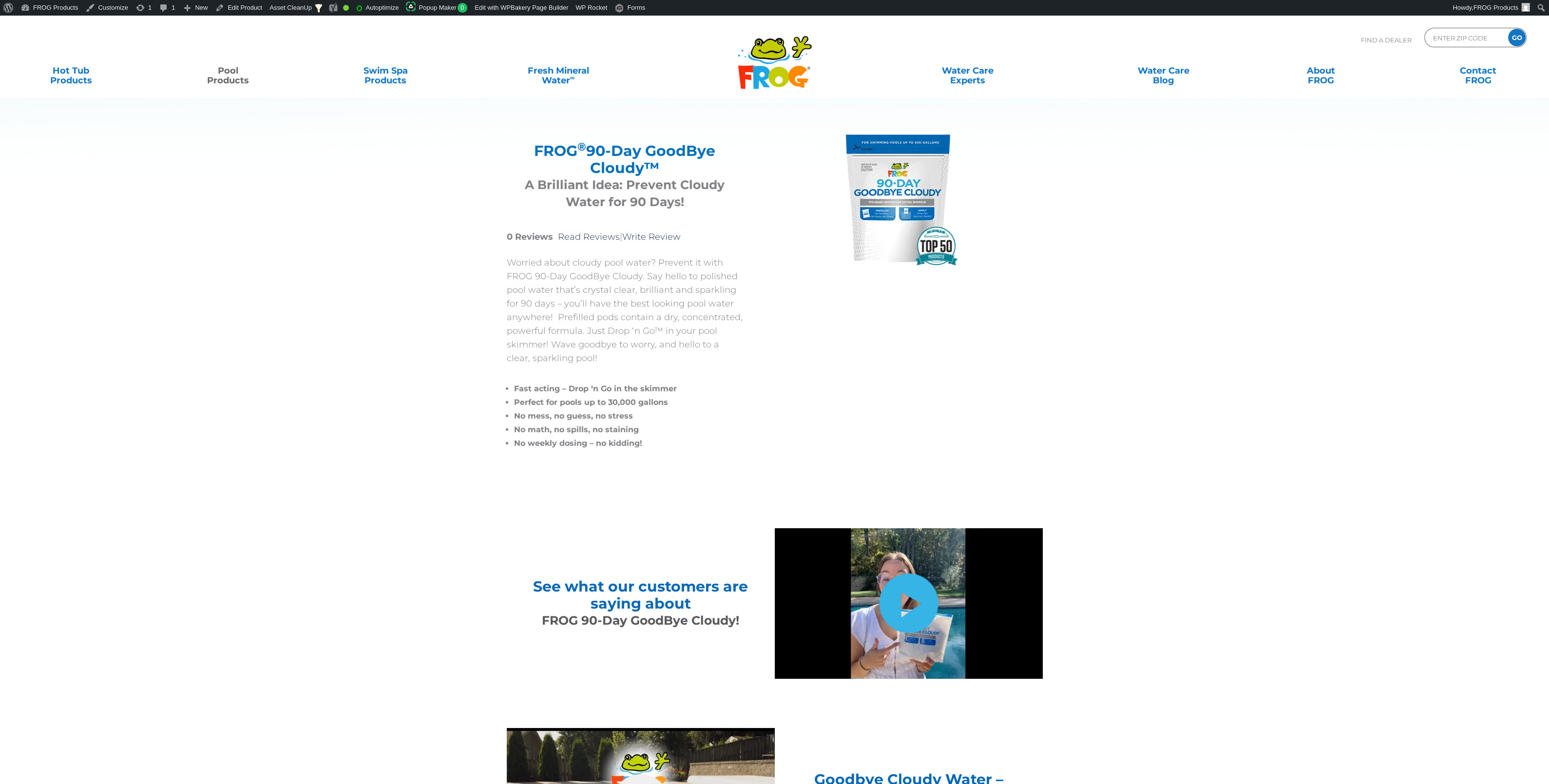
click at [918, 625] on link "hide-me" at bounding box center [909, 603] width 59 height 59
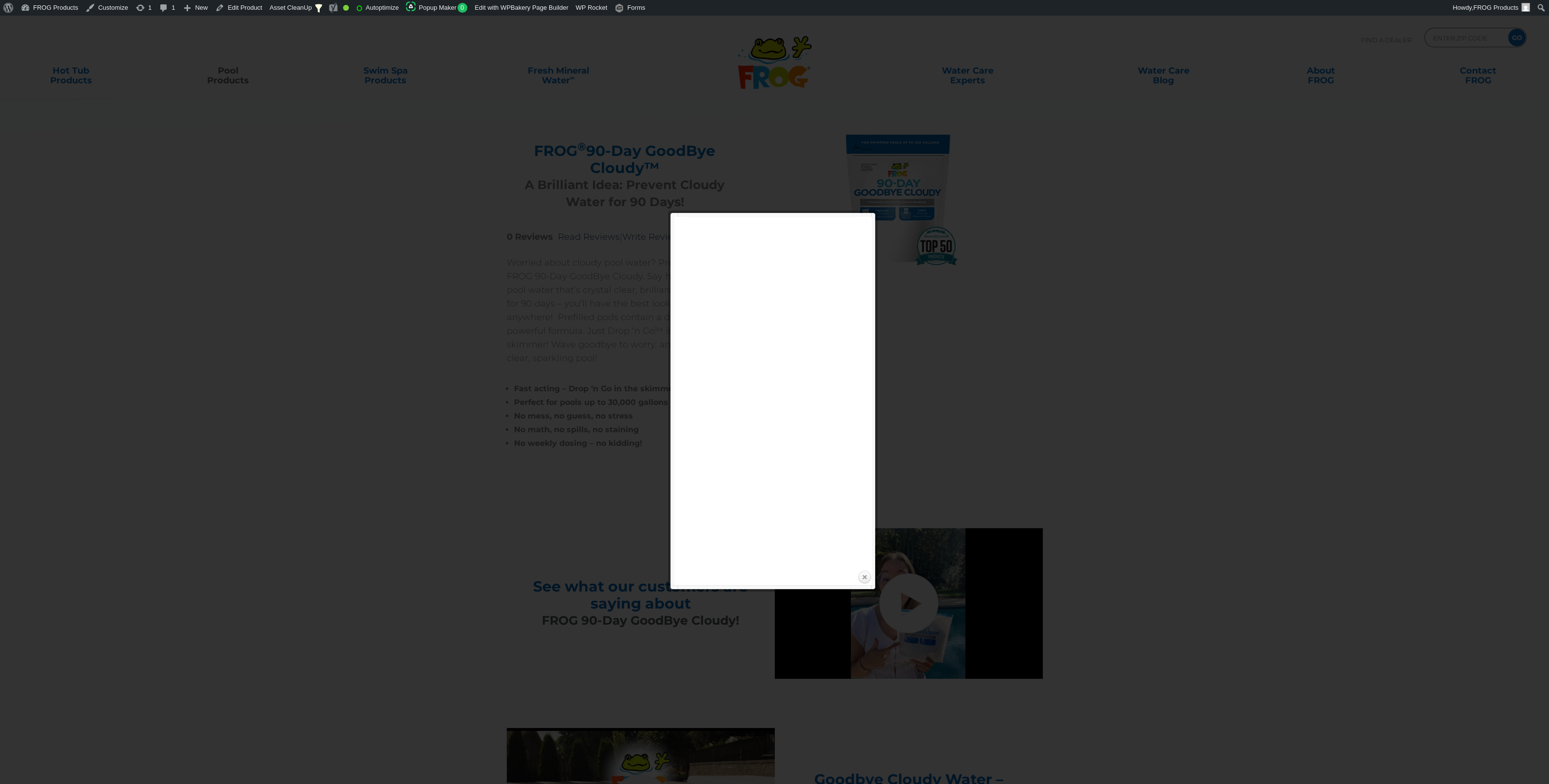
click at [860, 581] on link "Close" at bounding box center [865, 577] width 15 height 15
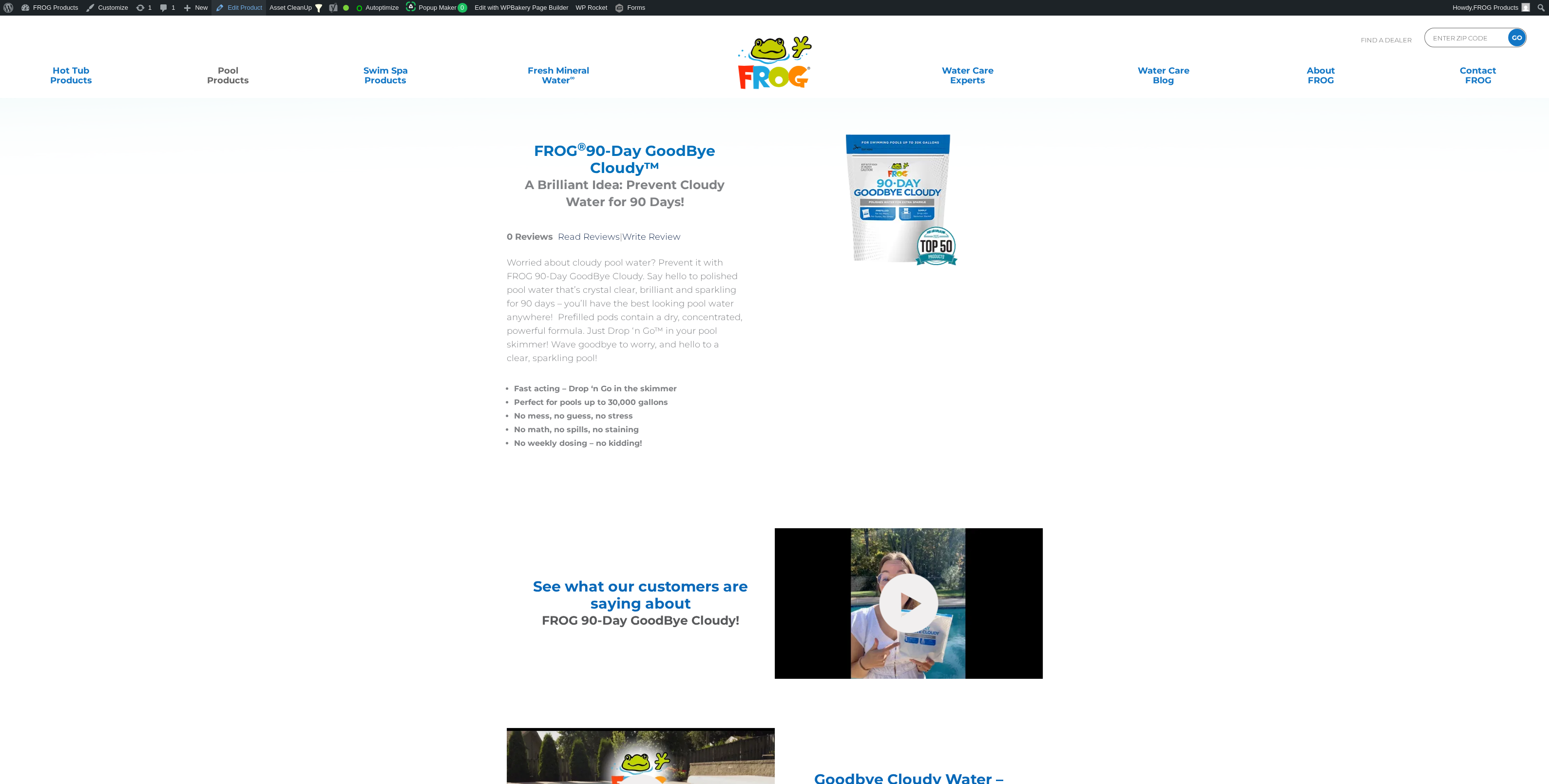
click at [233, 9] on link "Edit Product" at bounding box center [239, 7] width 55 height 16
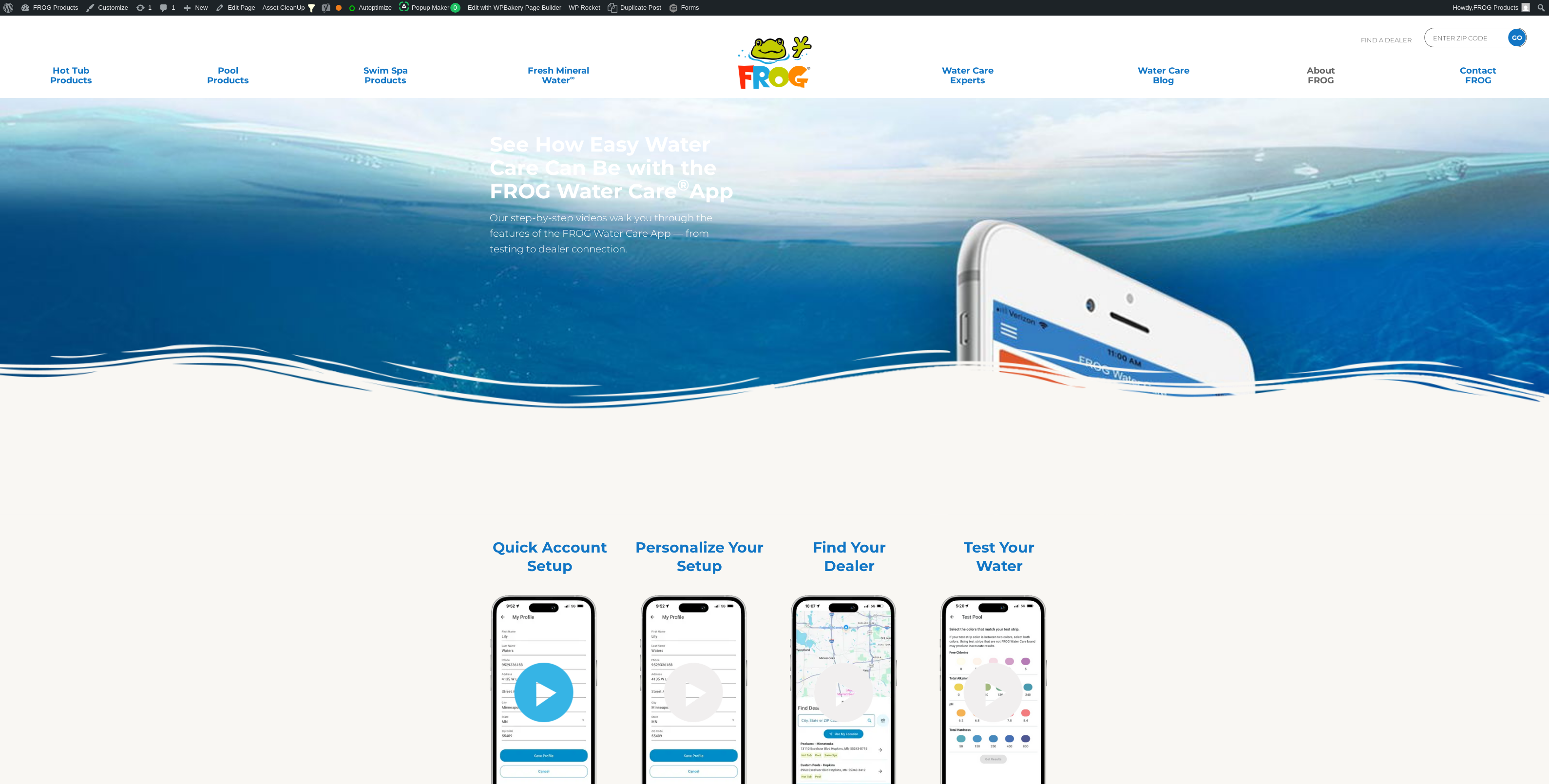
click at [539, 692] on link "hide-me" at bounding box center [544, 692] width 59 height 59
click at [556, 673] on link "hide-me" at bounding box center [544, 692] width 59 height 59
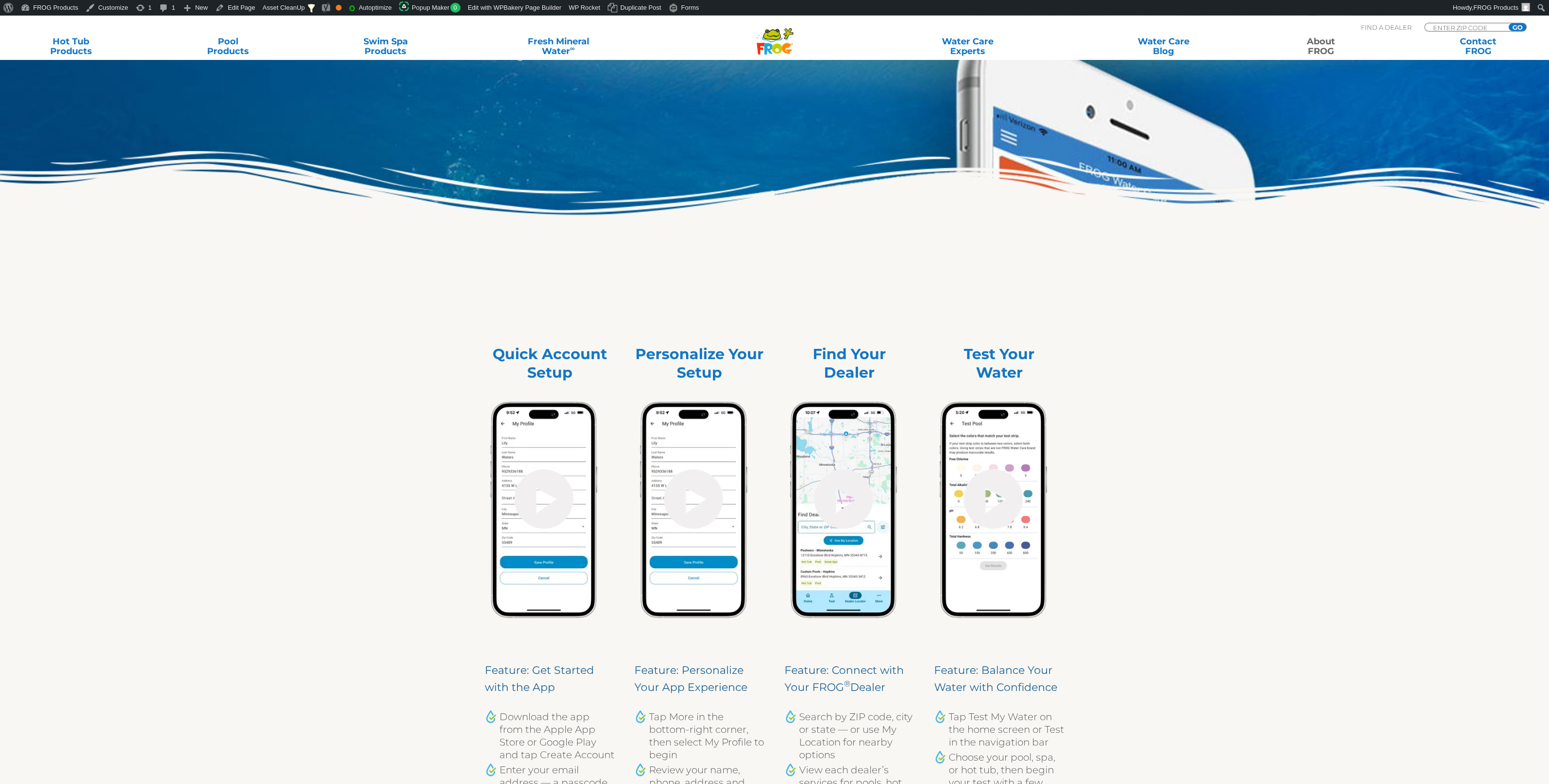
scroll to position [256, 0]
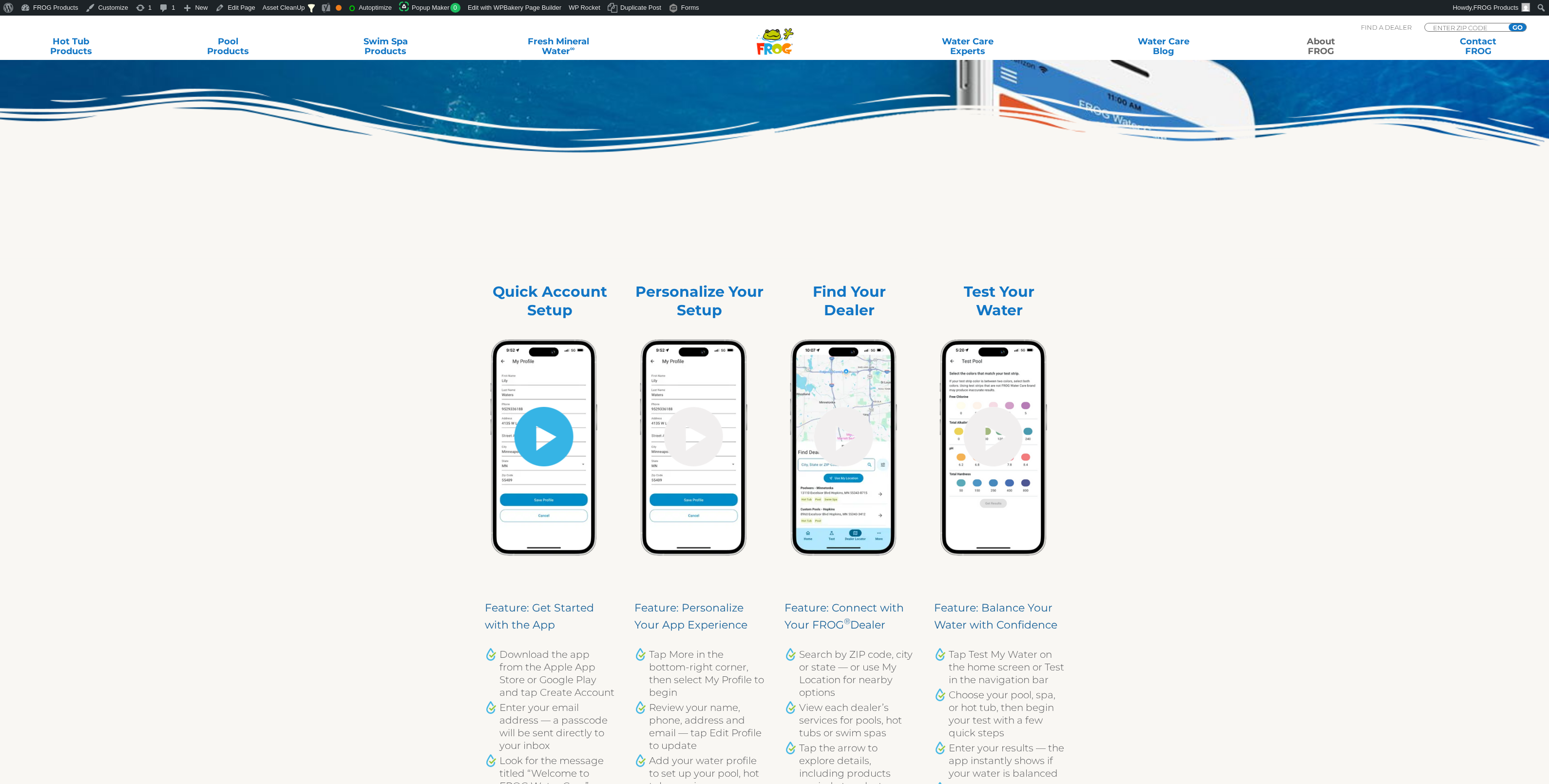
click at [544, 454] on link "hide-me" at bounding box center [544, 436] width 59 height 59
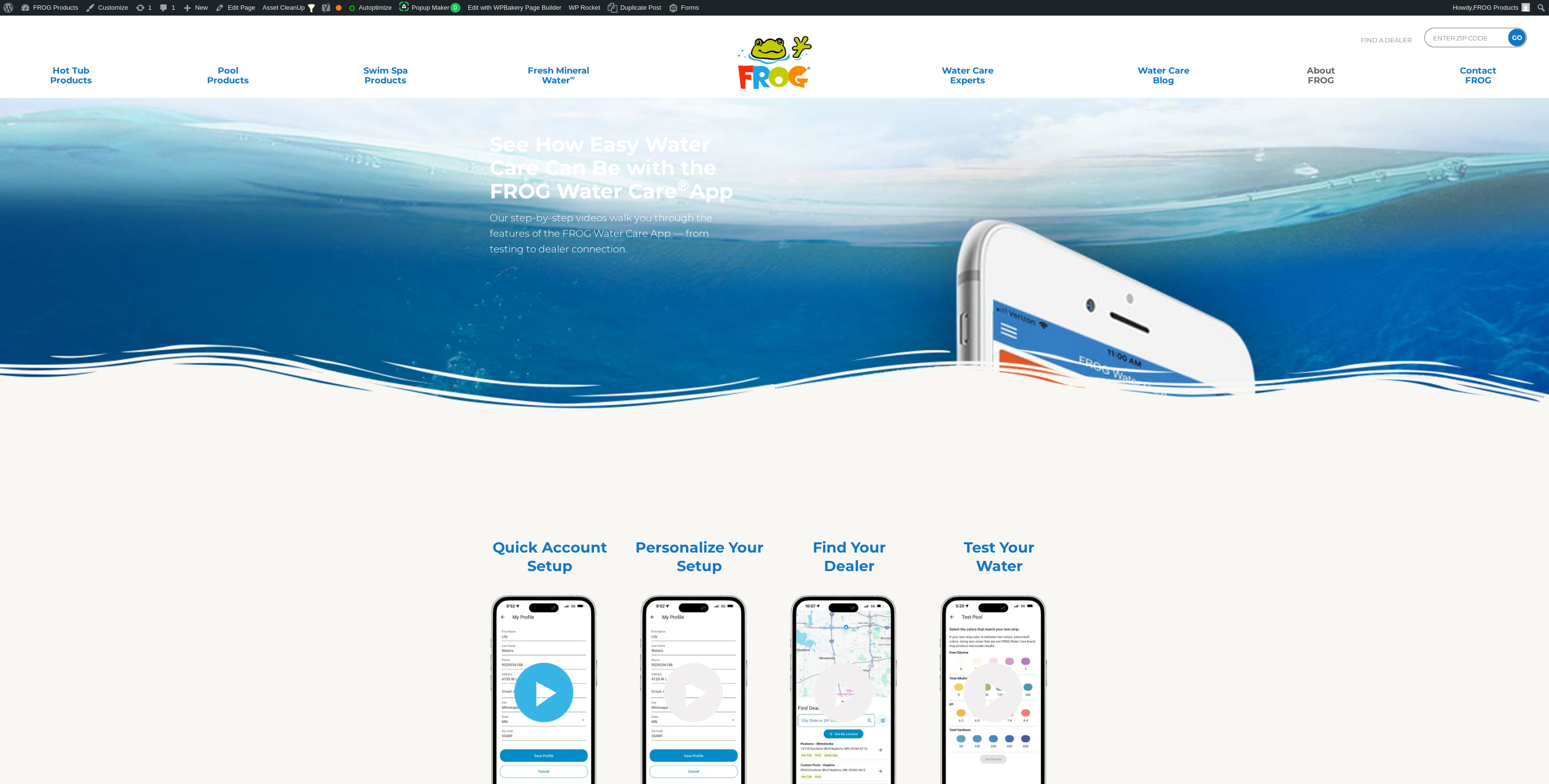
click at [540, 682] on link "hide-me" at bounding box center [544, 692] width 59 height 59
click at [548, 726] on img at bounding box center [544, 703] width 119 height 231
click at [543, 707] on link "Watch Video" at bounding box center [544, 692] width 59 height 59
click at [547, 696] on link "▶ Watch Video" at bounding box center [544, 709] width 59 height 31
click at [544, 692] on p "play-video ▶ Watch Video" at bounding box center [544, 694] width 59 height 62
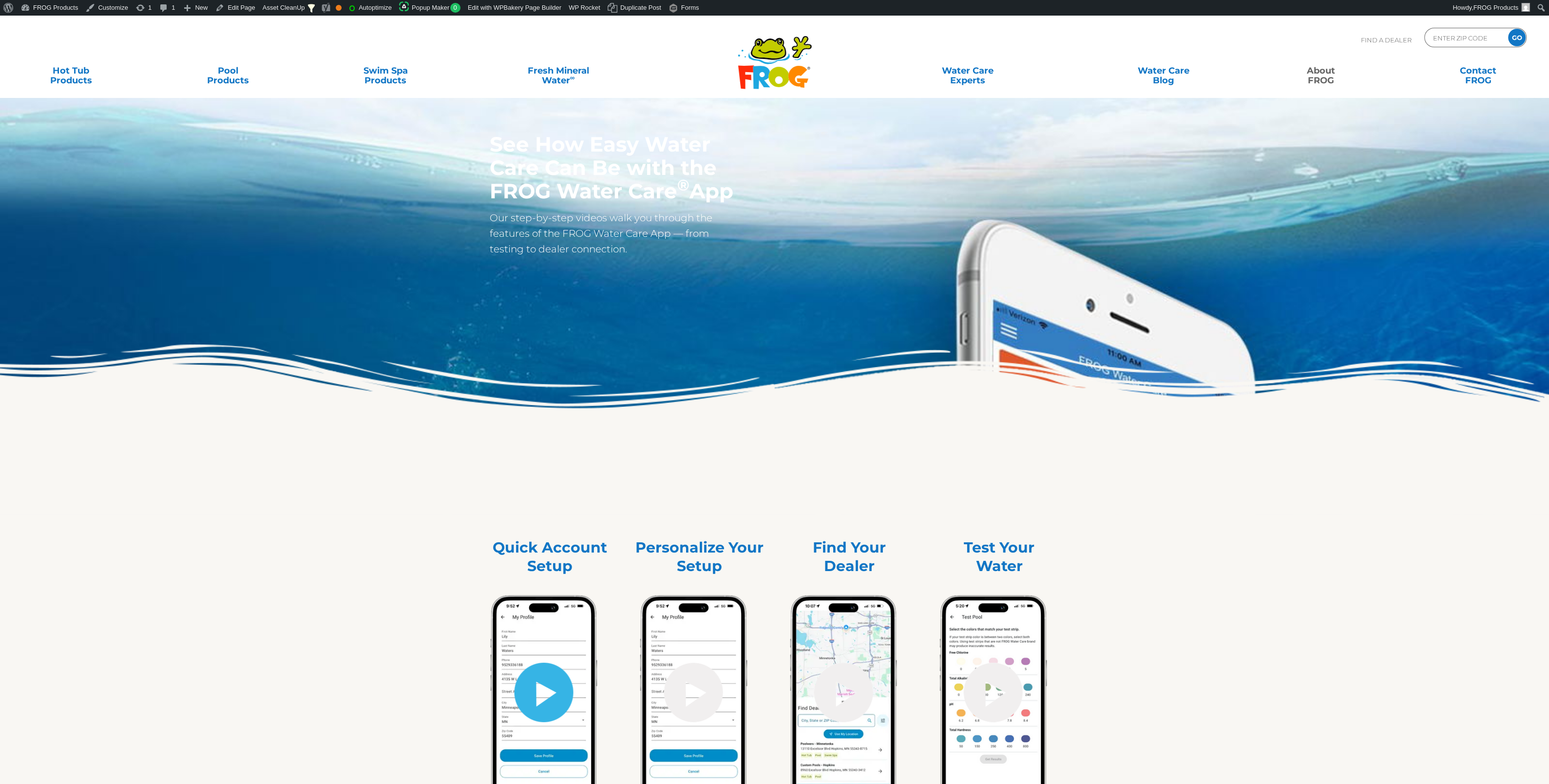
click at [544, 692] on p "play-video ▶ Watch Video" at bounding box center [544, 694] width 59 height 62
click at [543, 675] on link "open-youtube" at bounding box center [544, 678] width 59 height 31
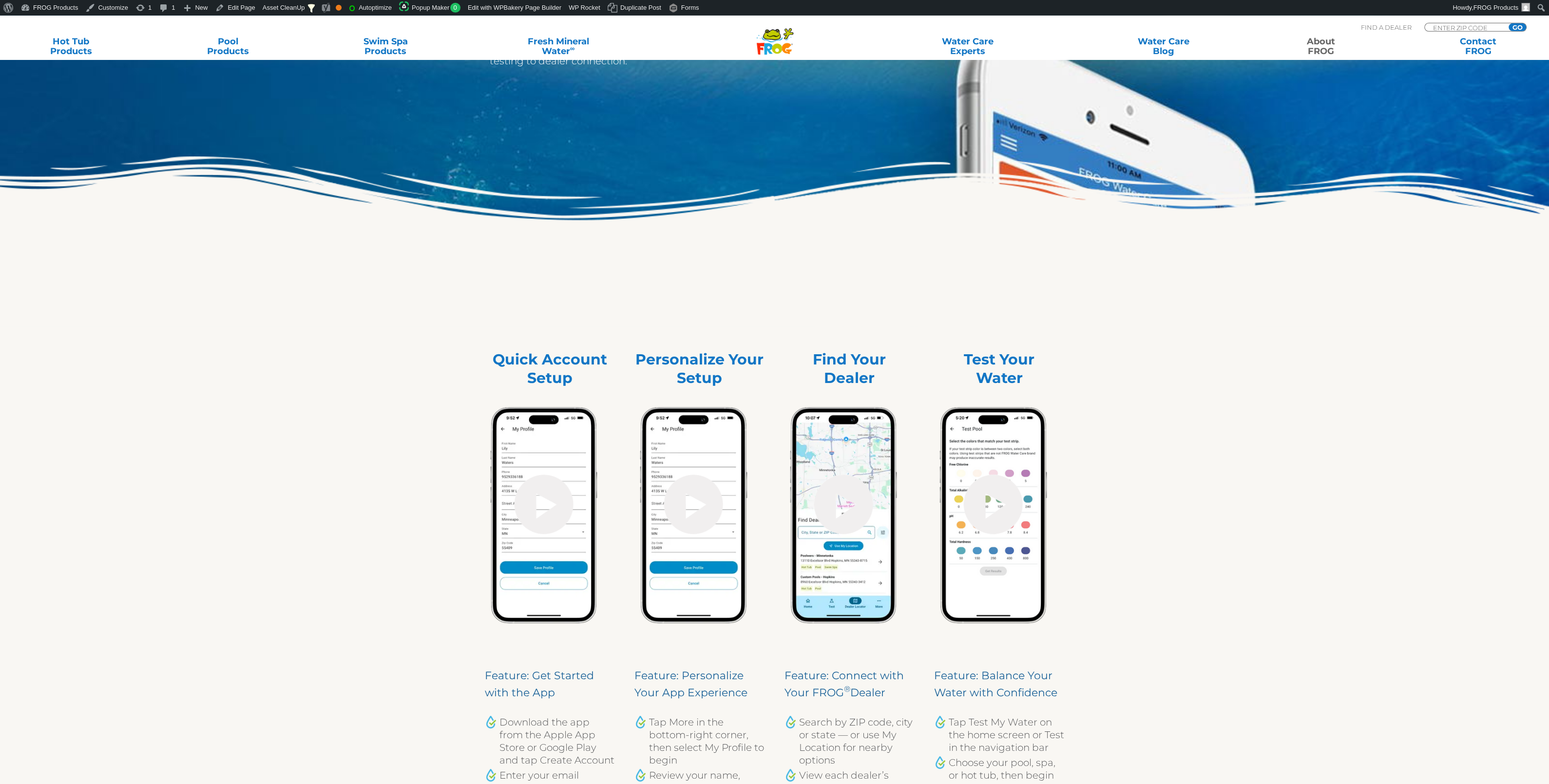
scroll to position [205, 0]
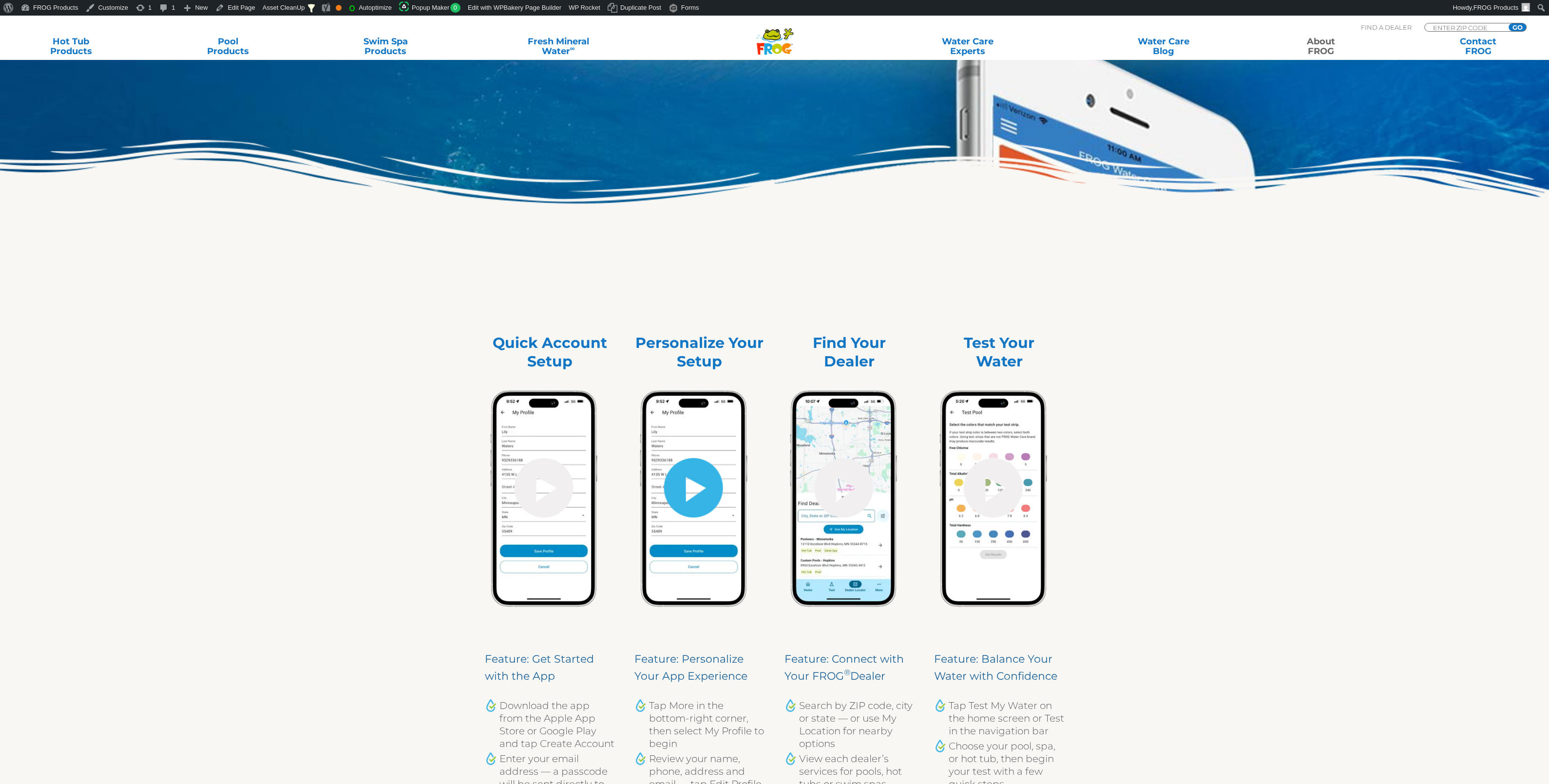
click at [672, 495] on link "hide-me" at bounding box center [694, 488] width 59 height 59
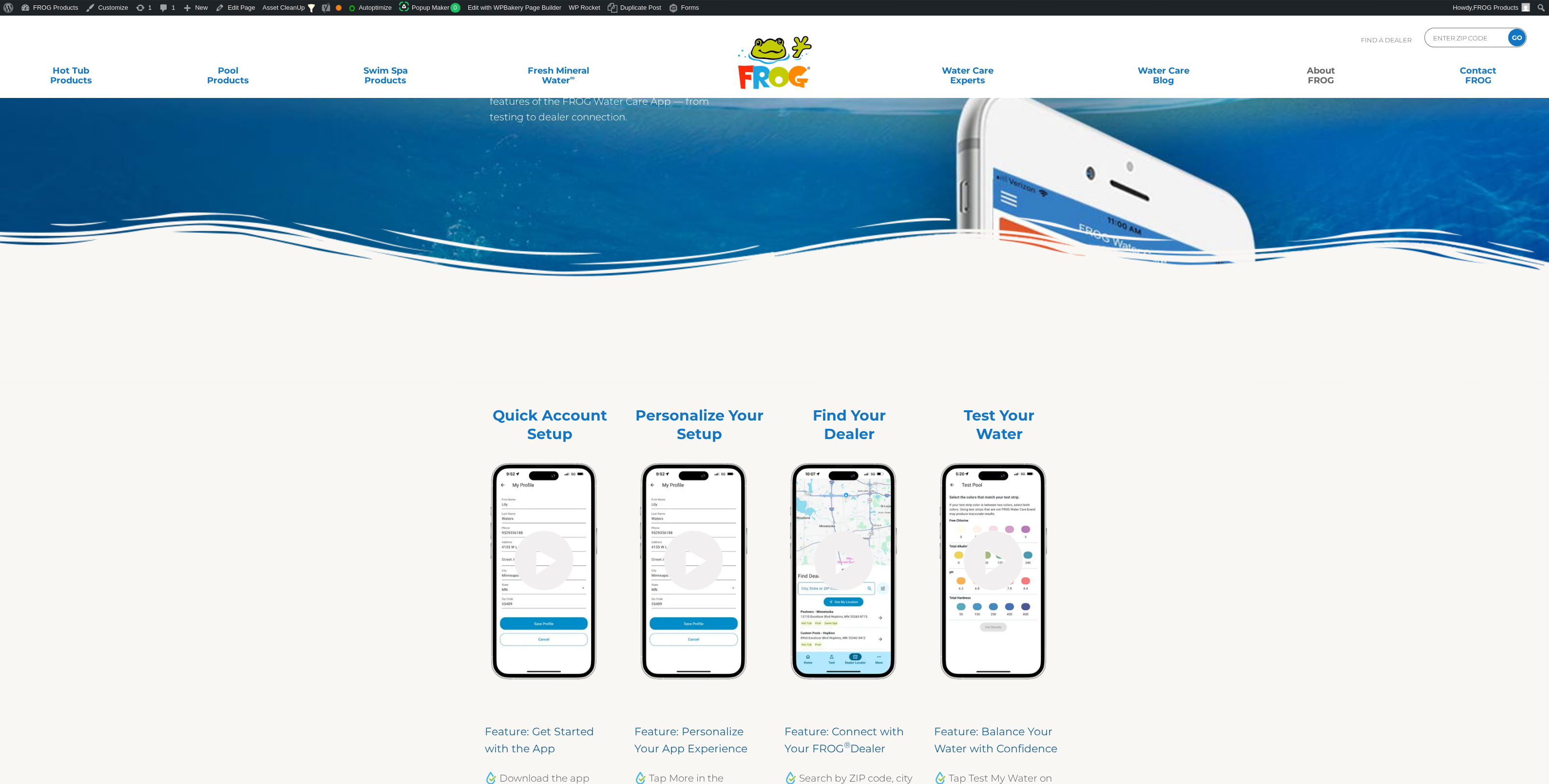
scroll to position [205, 0]
